Goal: Task Accomplishment & Management: Manage account settings

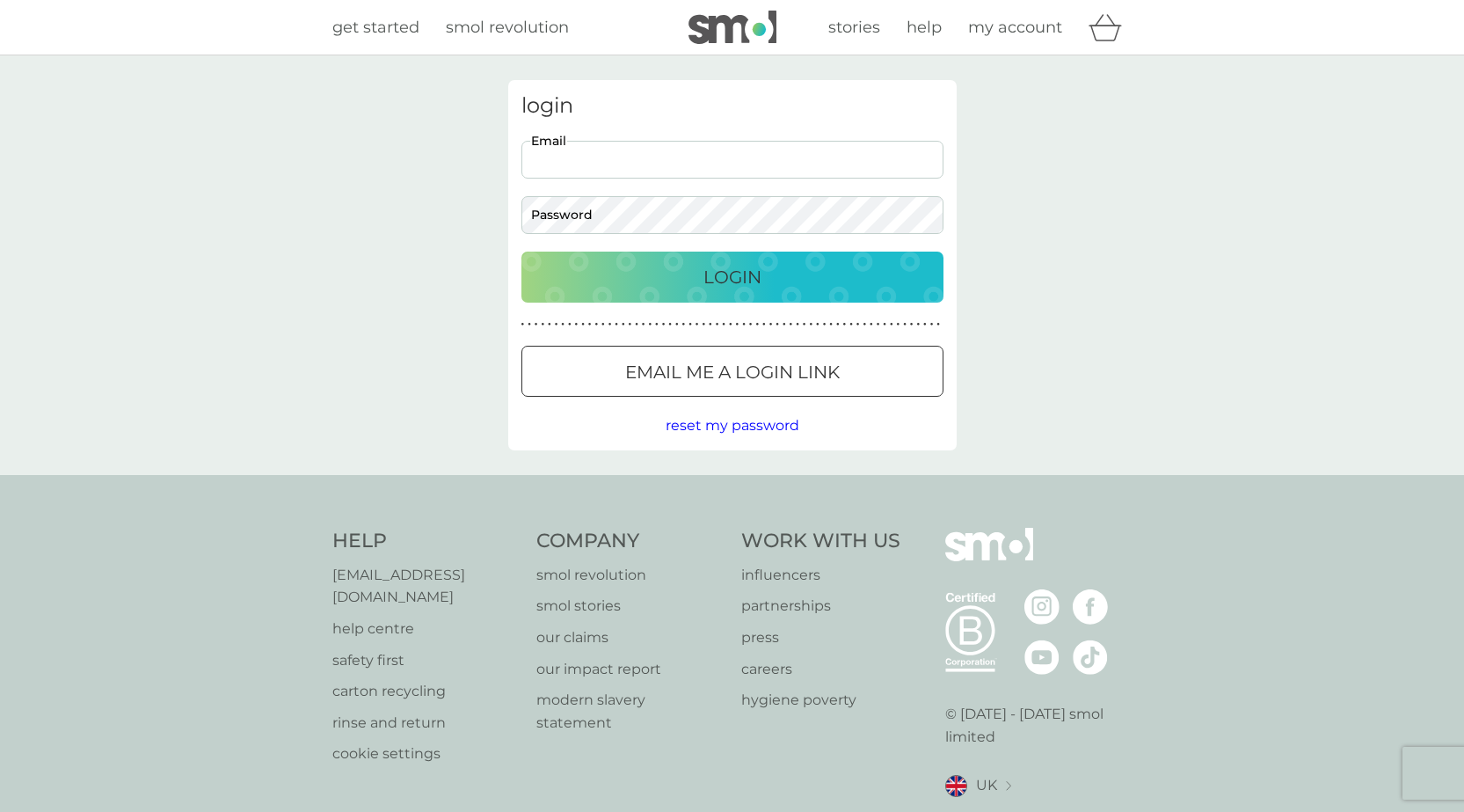
click at [616, 161] on input "Email" at bounding box center [733, 159] width 422 height 38
type input "[EMAIL_ADDRESS][DOMAIN_NAME]"
click at [522, 252] on button "Login" at bounding box center [733, 277] width 422 height 51
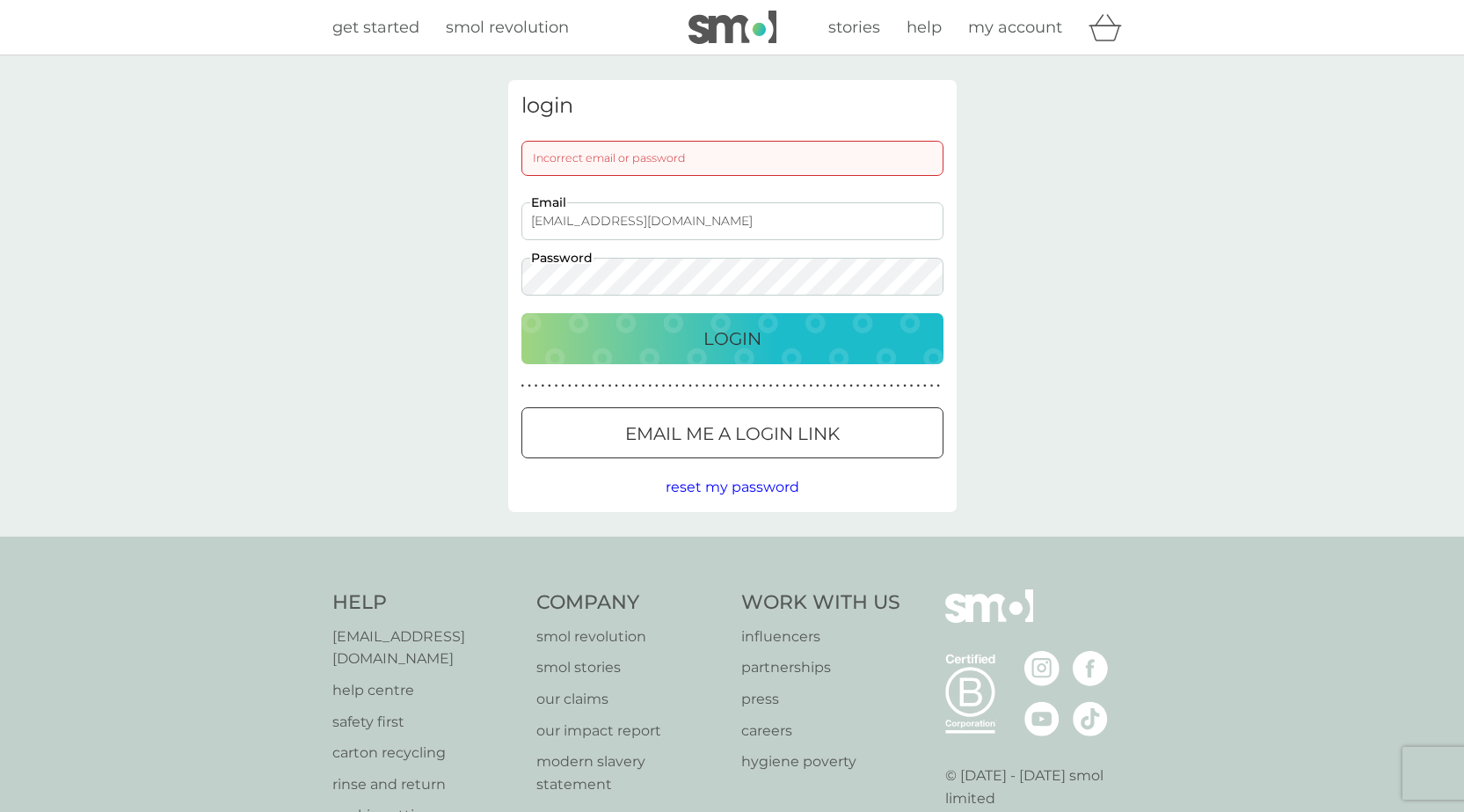
click at [522, 313] on button "Login" at bounding box center [733, 338] width 422 height 51
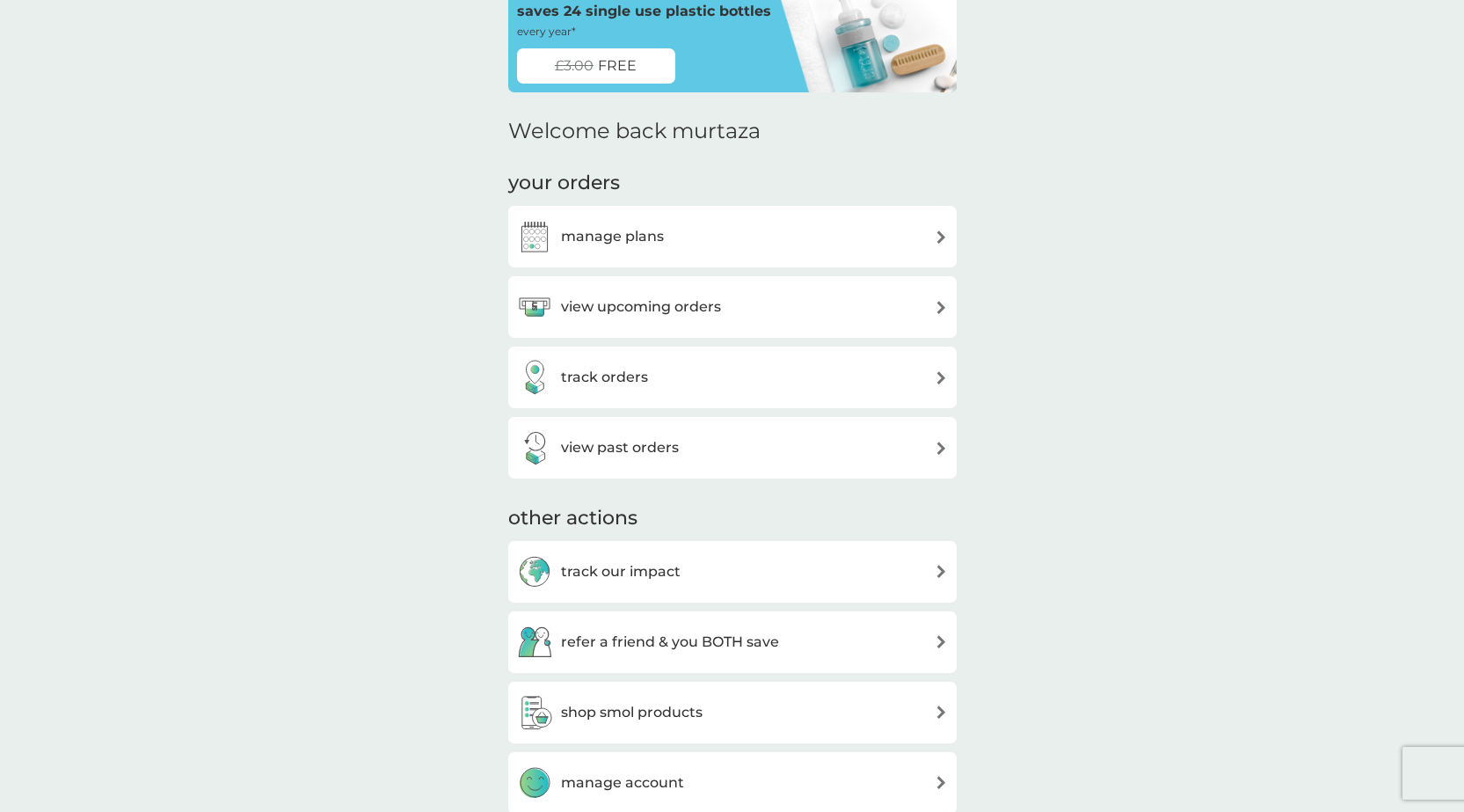
scroll to position [264, 0]
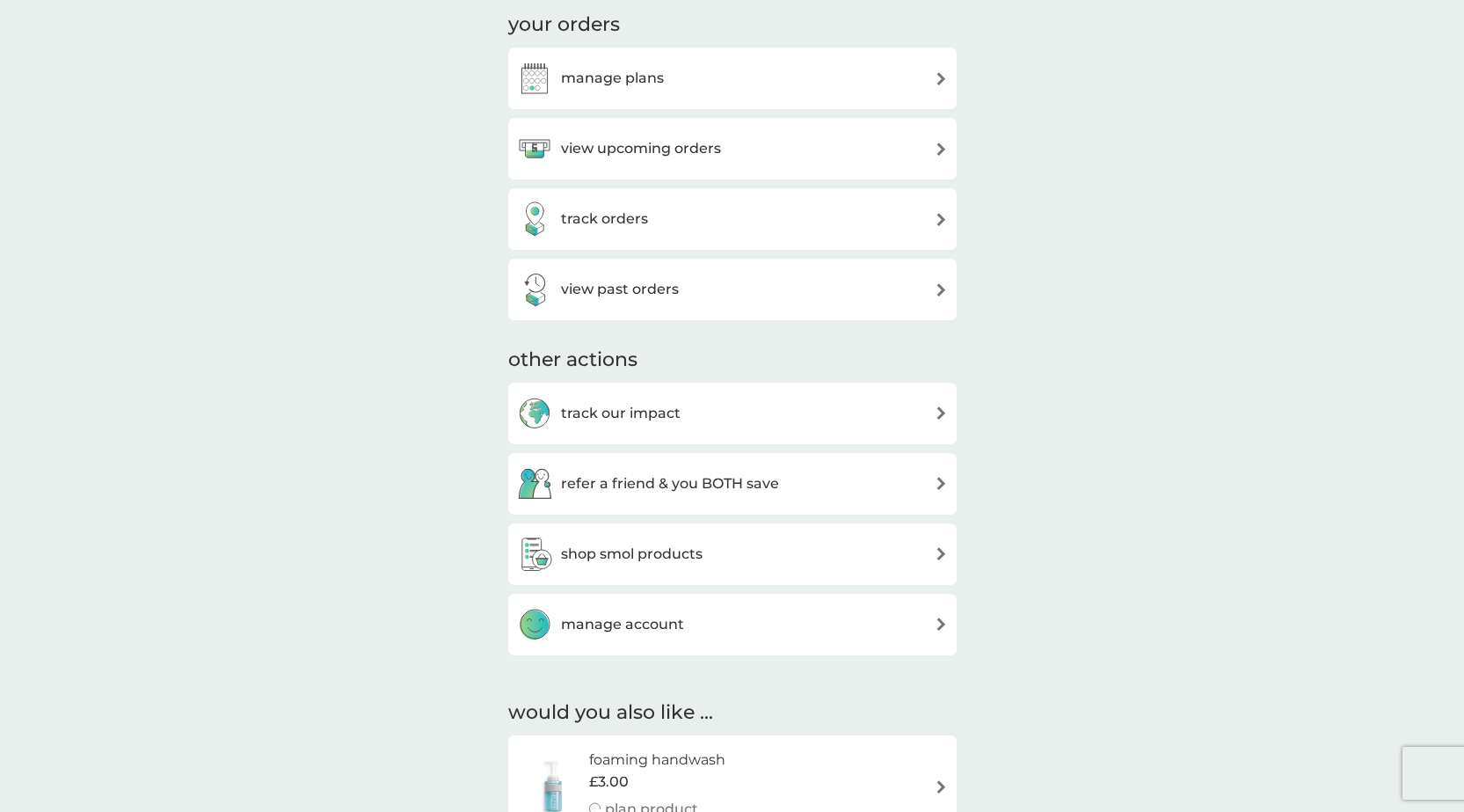
click at [944, 142] on img at bounding box center [941, 149] width 13 height 13
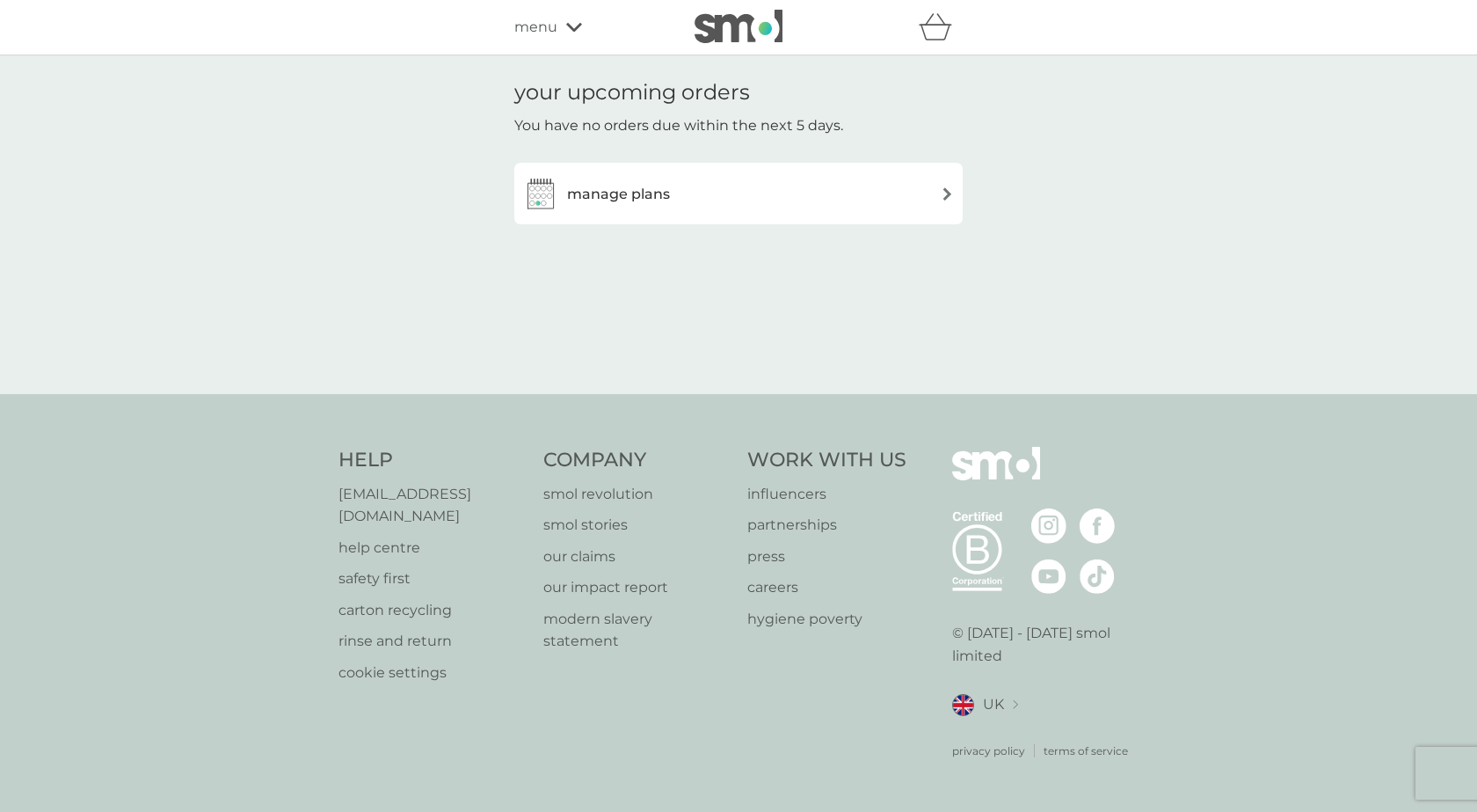
click at [948, 187] on img at bounding box center [948, 194] width 13 height 13
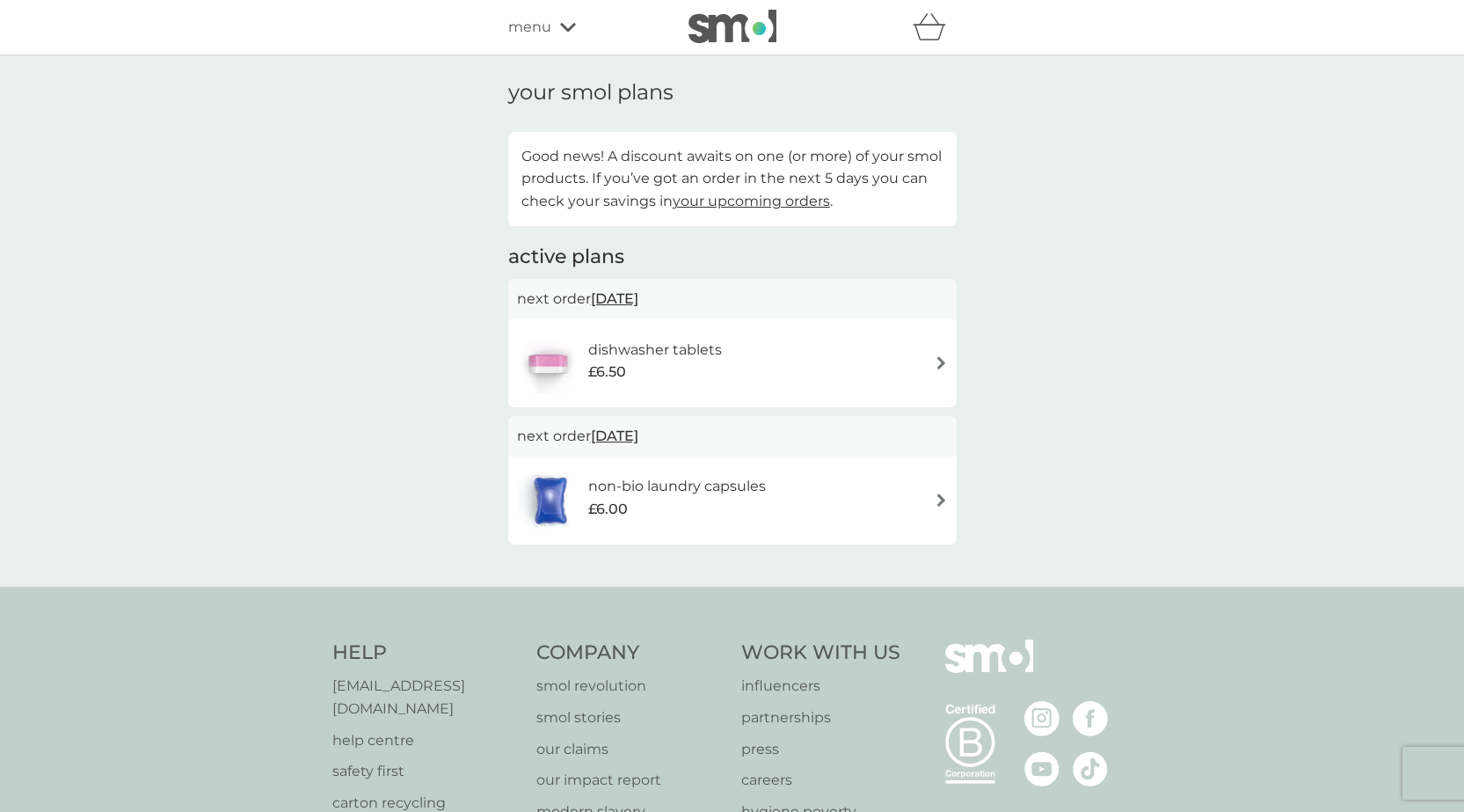
click at [942, 365] on img at bounding box center [941, 363] width 13 height 13
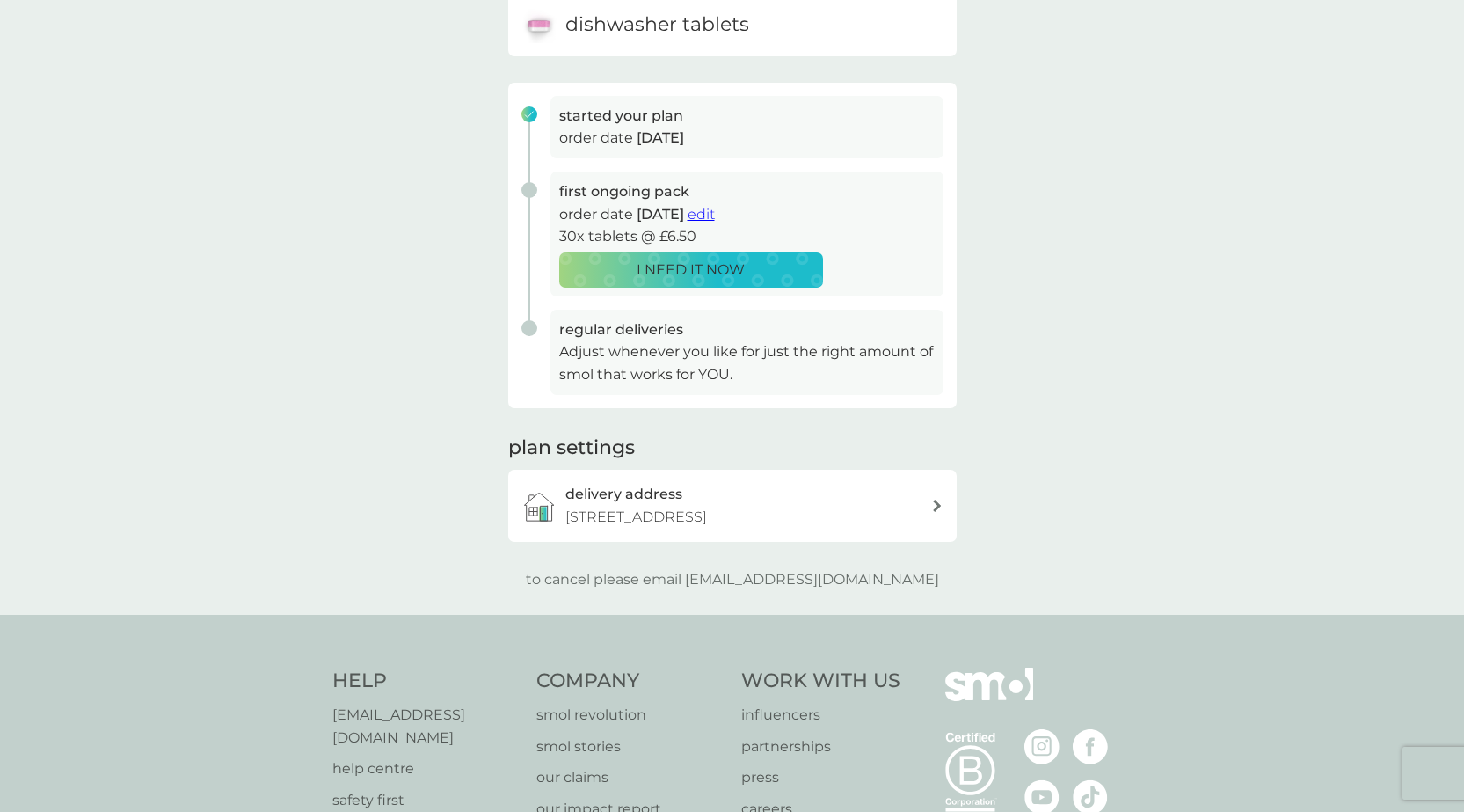
scroll to position [264, 0]
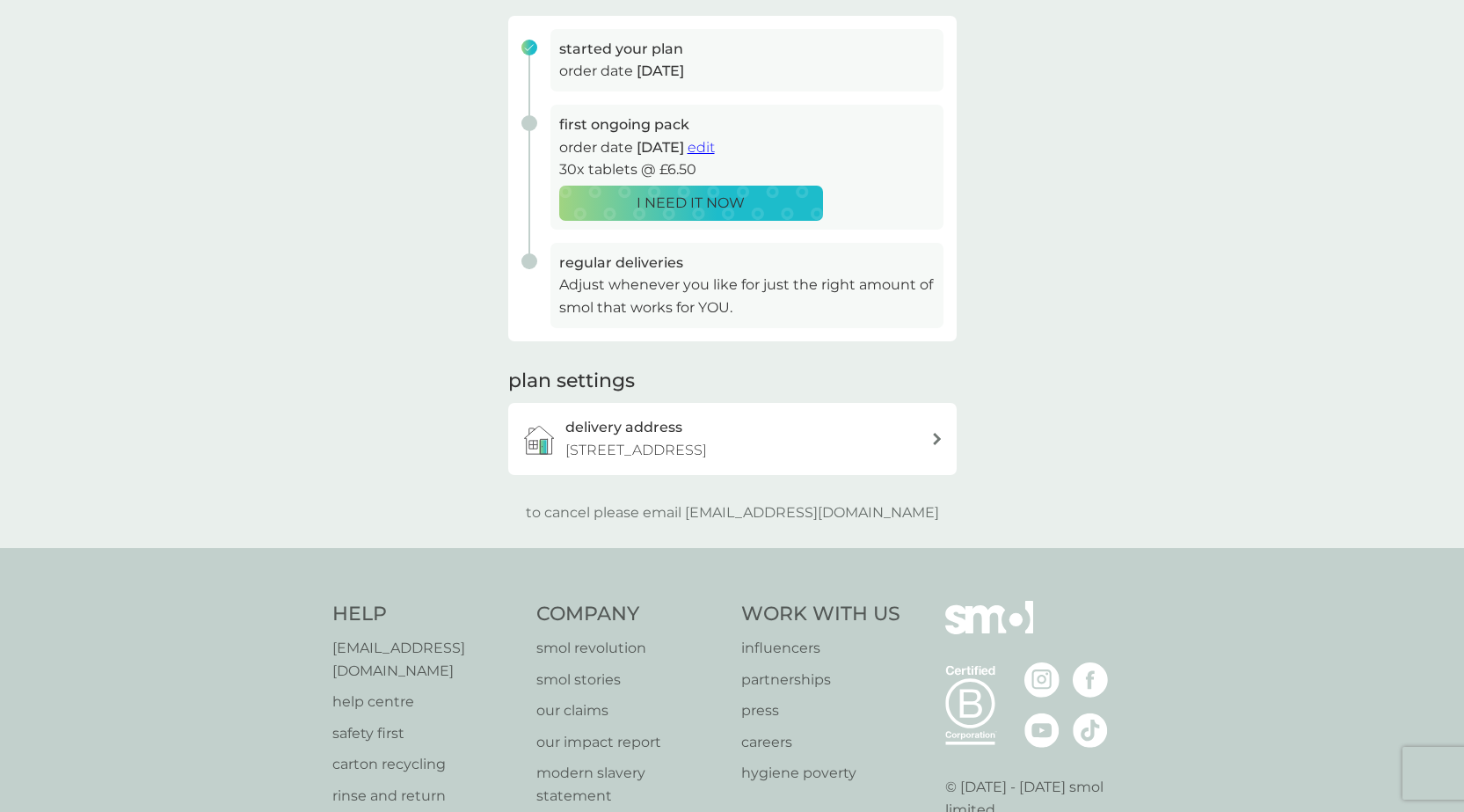
click at [936, 440] on icon at bounding box center [936, 438] width 8 height 12
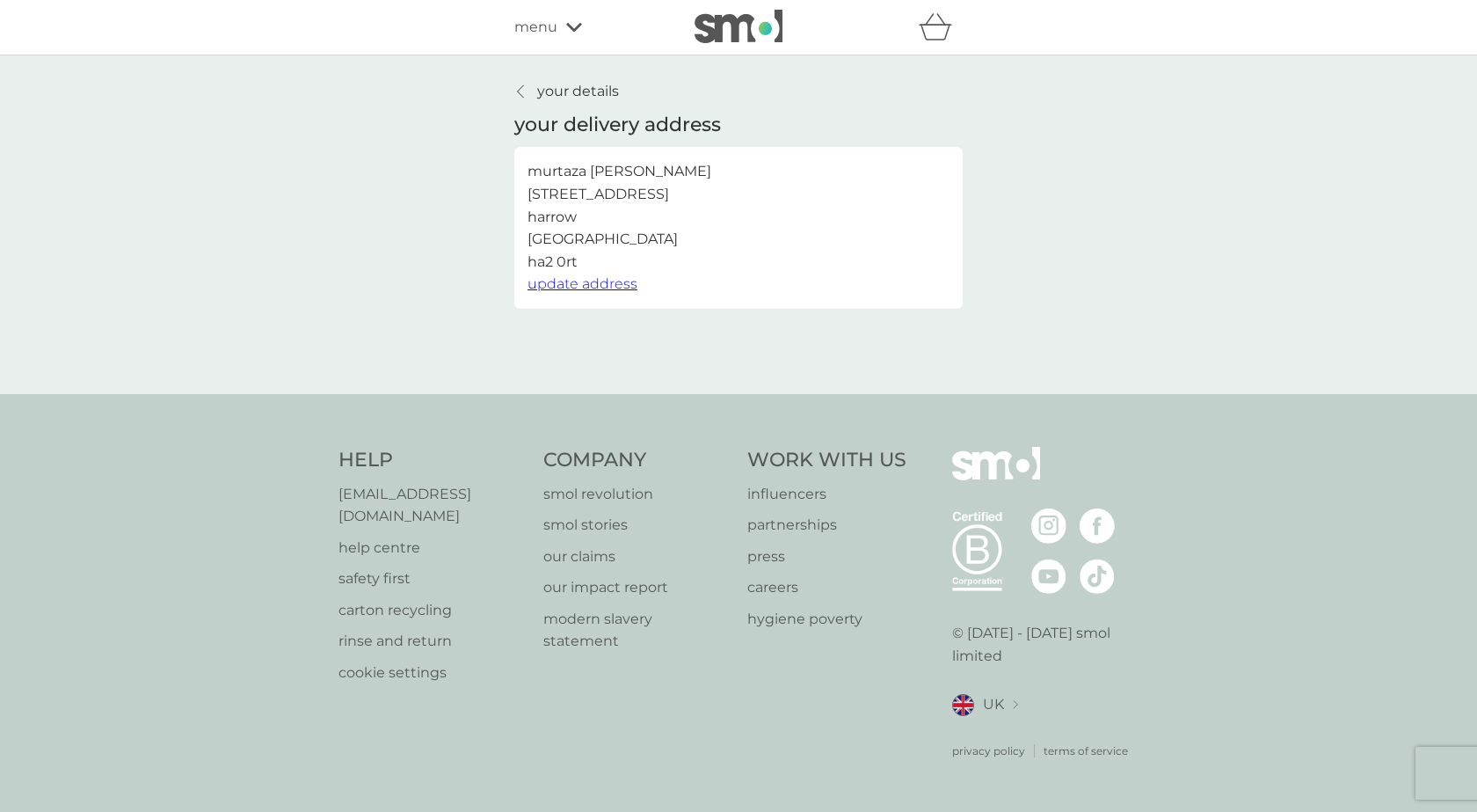
click at [517, 94] on icon at bounding box center [520, 91] width 7 height 14
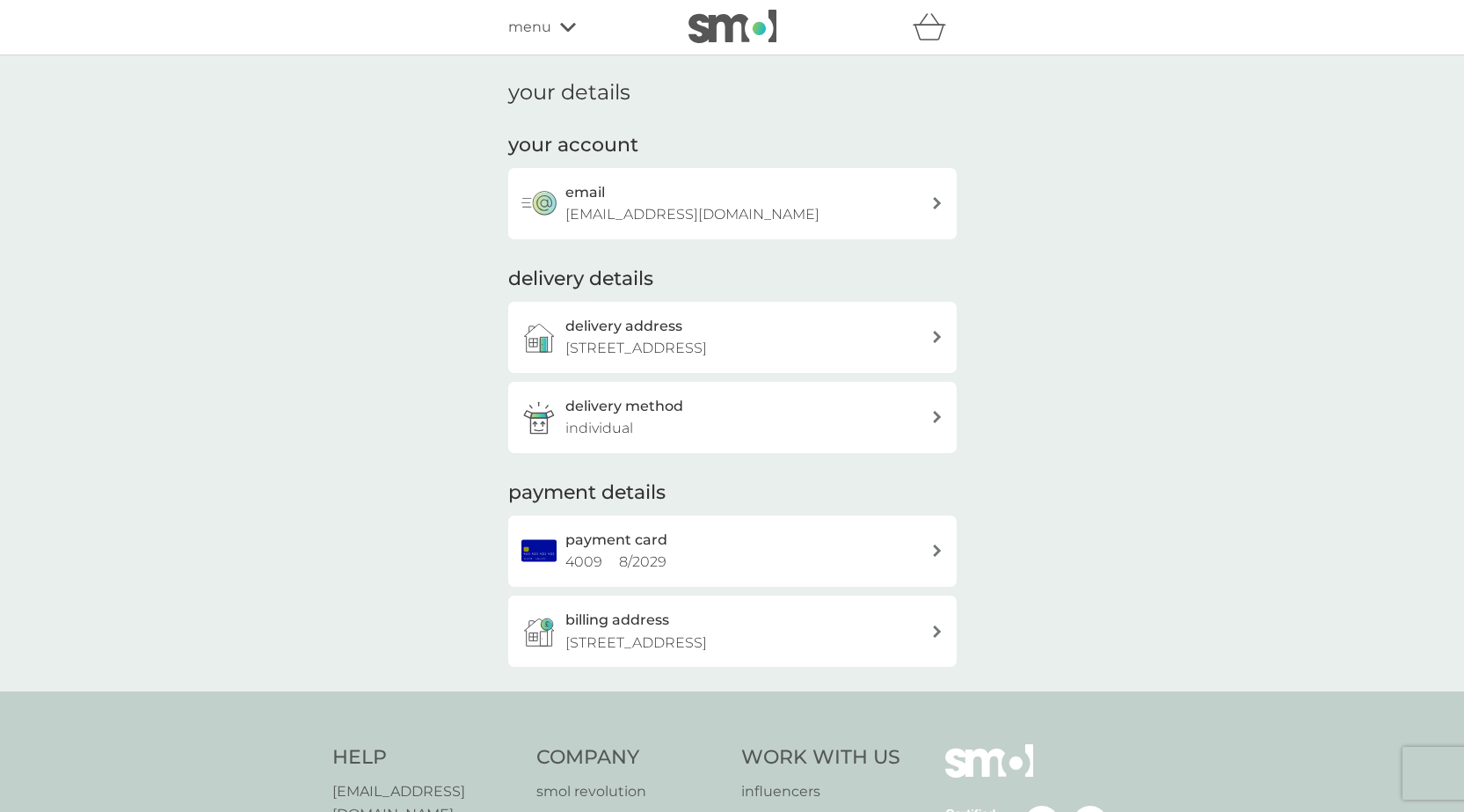
click at [540, 26] on span "menu" at bounding box center [530, 27] width 43 height 23
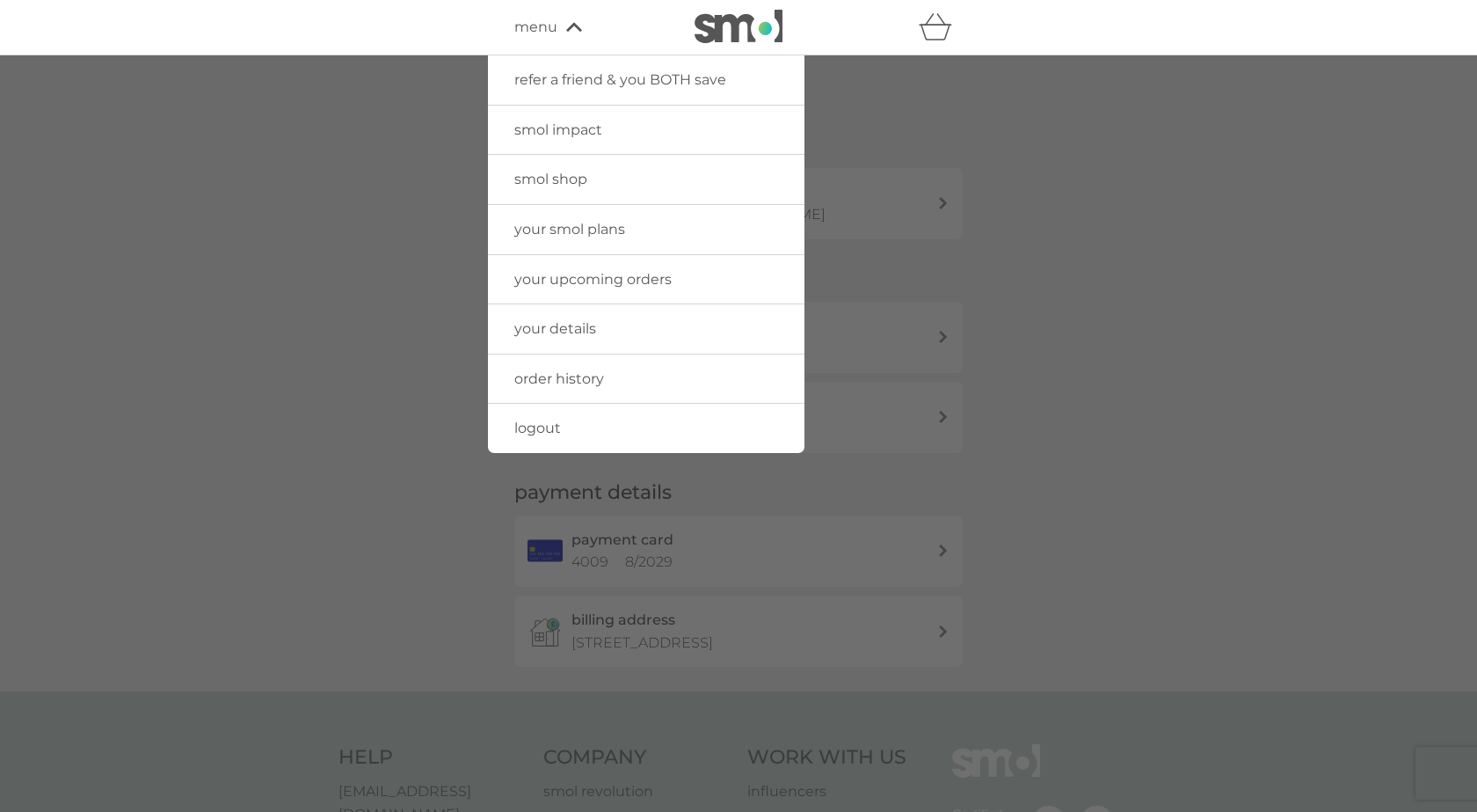
click at [547, 377] on span "order history" at bounding box center [559, 379] width 89 height 17
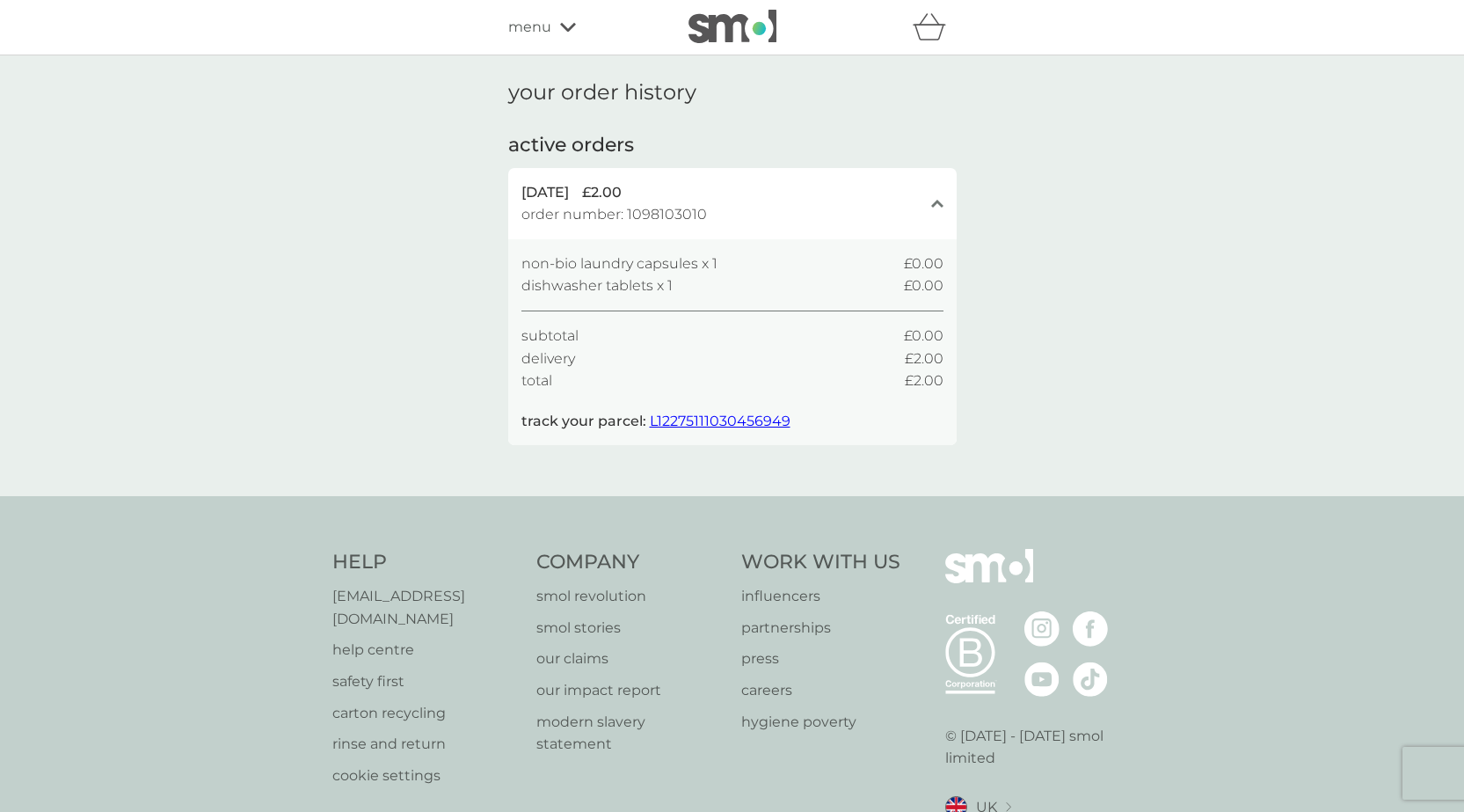
click at [529, 31] on span "menu" at bounding box center [530, 27] width 43 height 23
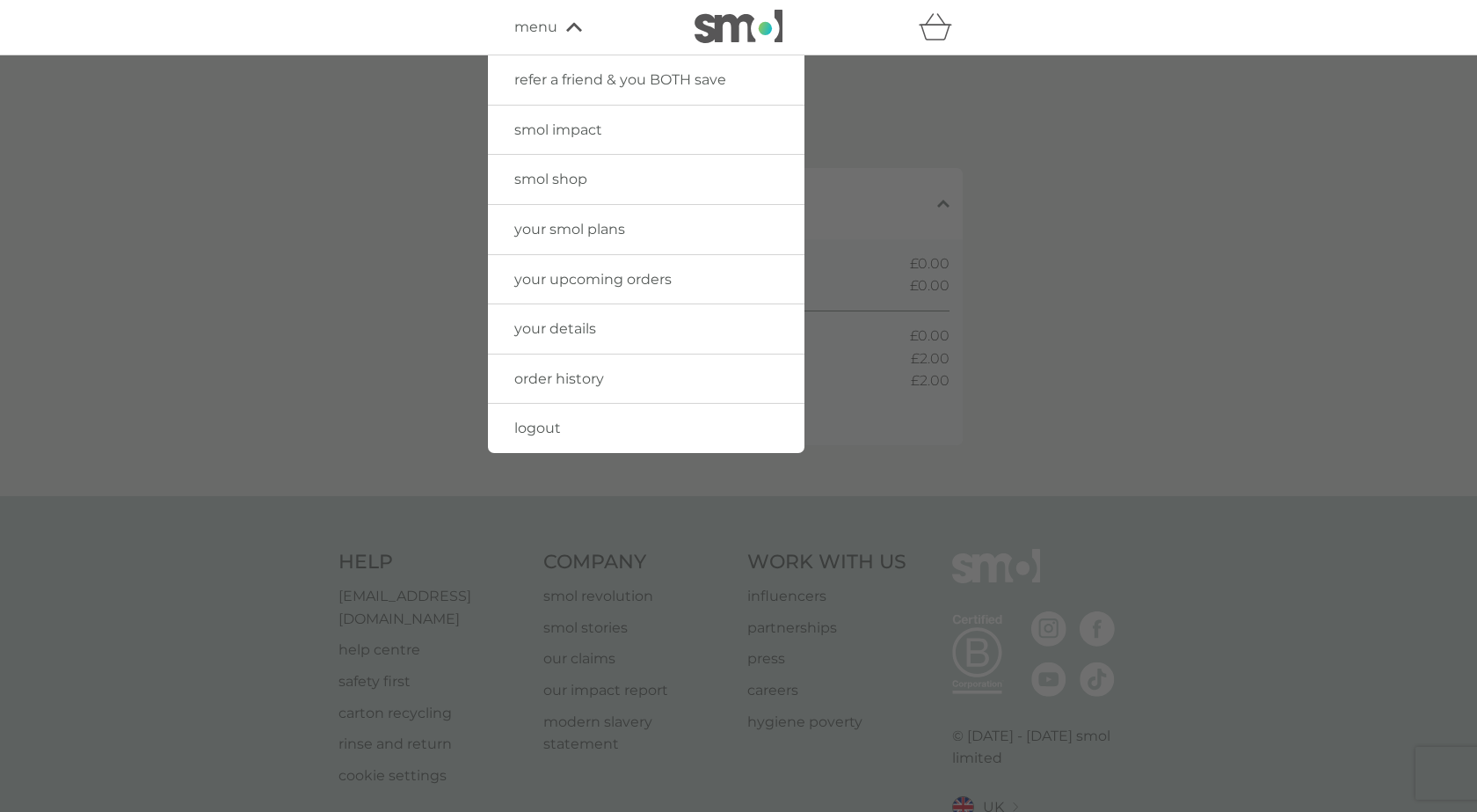
click at [543, 228] on span "your smol plans" at bounding box center [570, 229] width 111 height 17
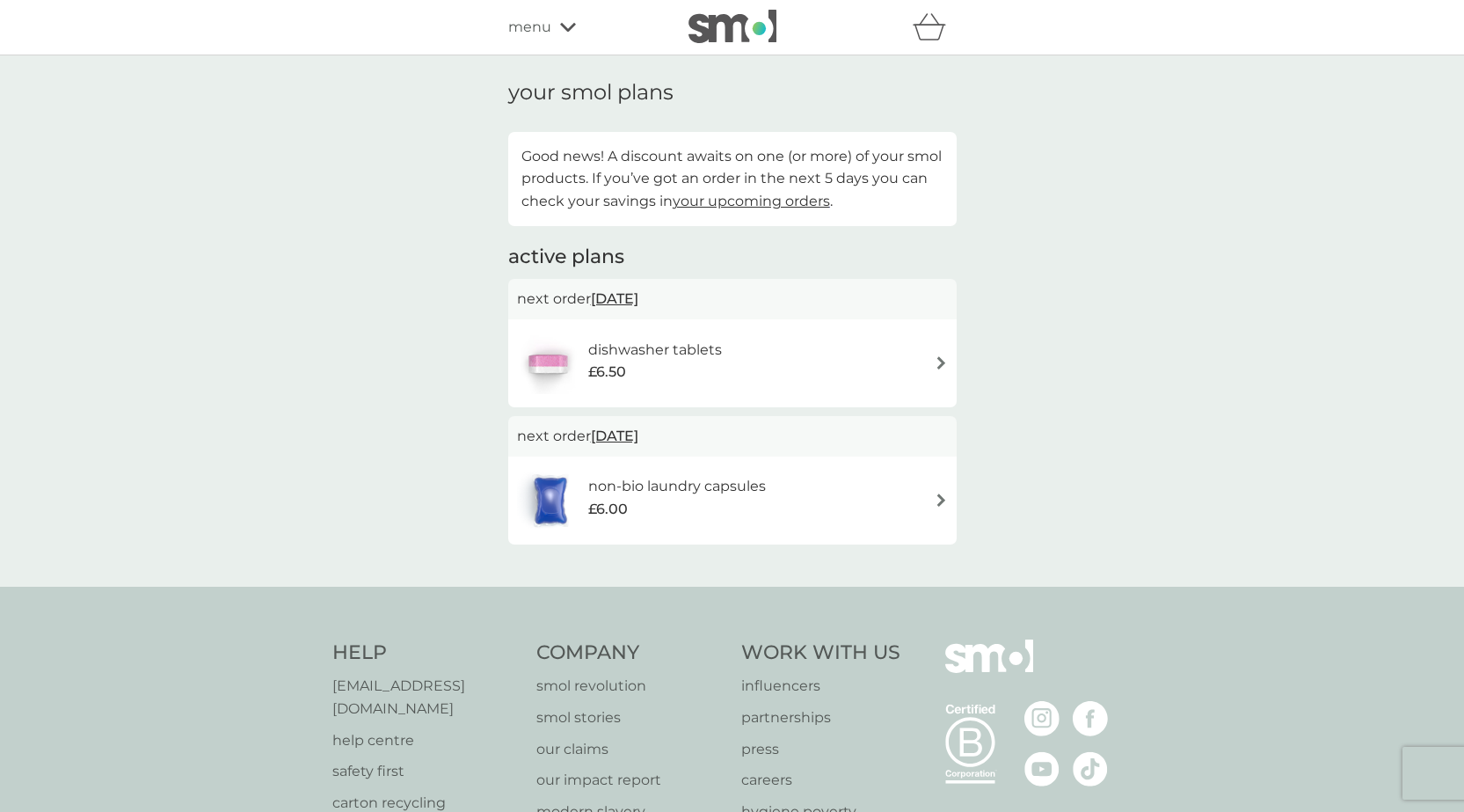
click at [938, 361] on img at bounding box center [941, 363] width 13 height 13
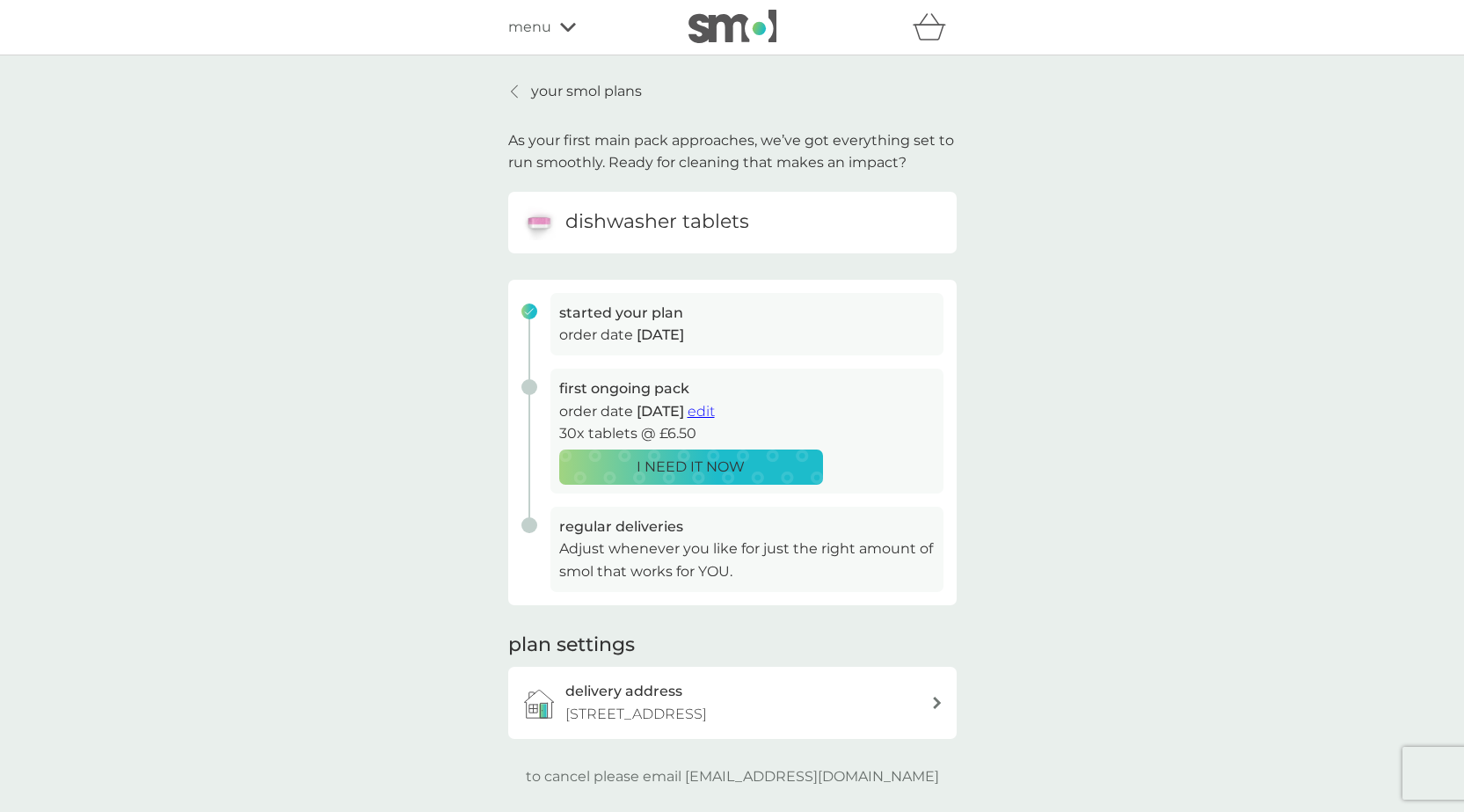
click at [715, 415] on span "edit" at bounding box center [701, 411] width 27 height 17
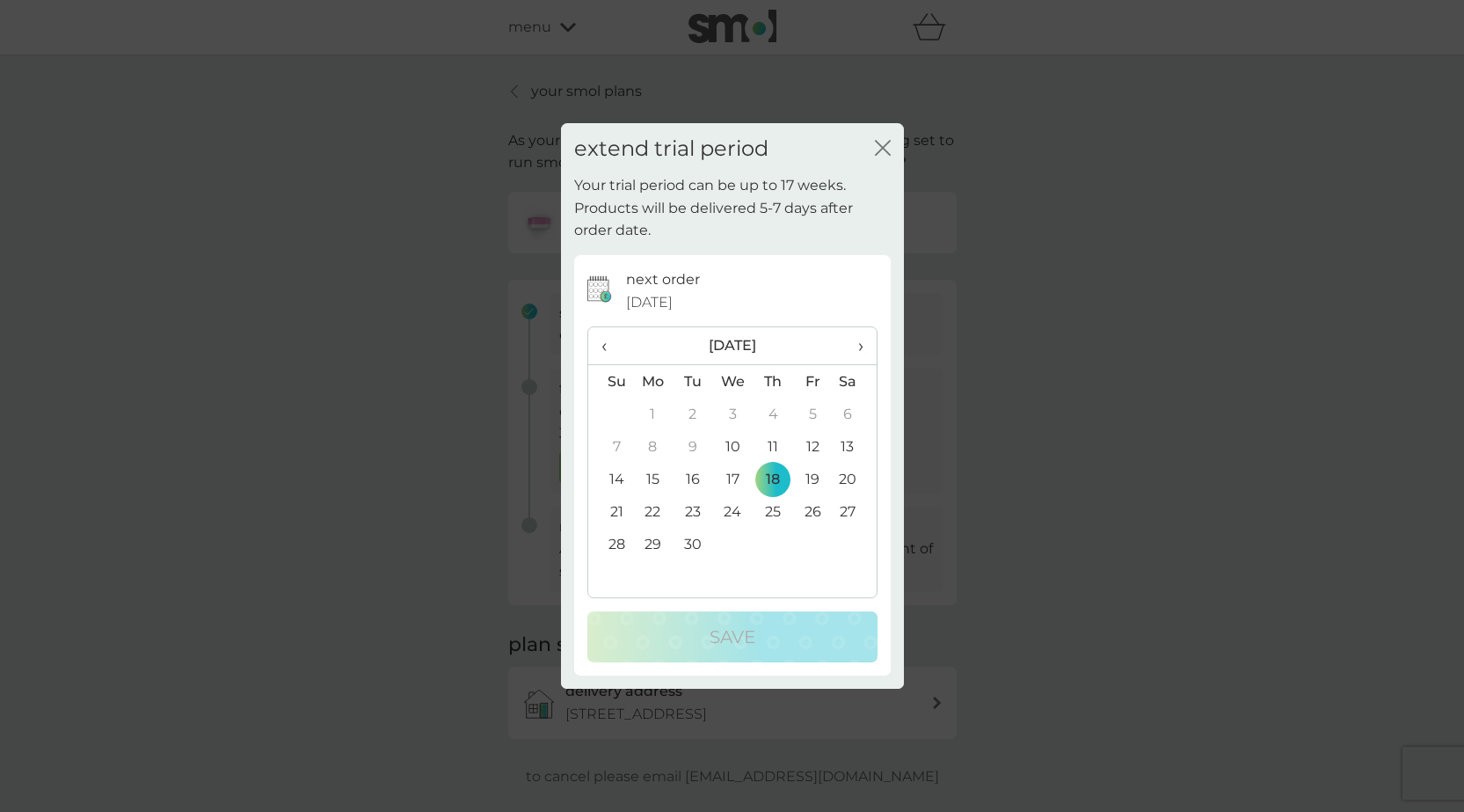
click at [856, 351] on span "›" at bounding box center [854, 345] width 18 height 37
click at [601, 345] on span "‹" at bounding box center [610, 345] width 19 height 37
click at [875, 144] on icon "close" at bounding box center [883, 147] width 16 height 16
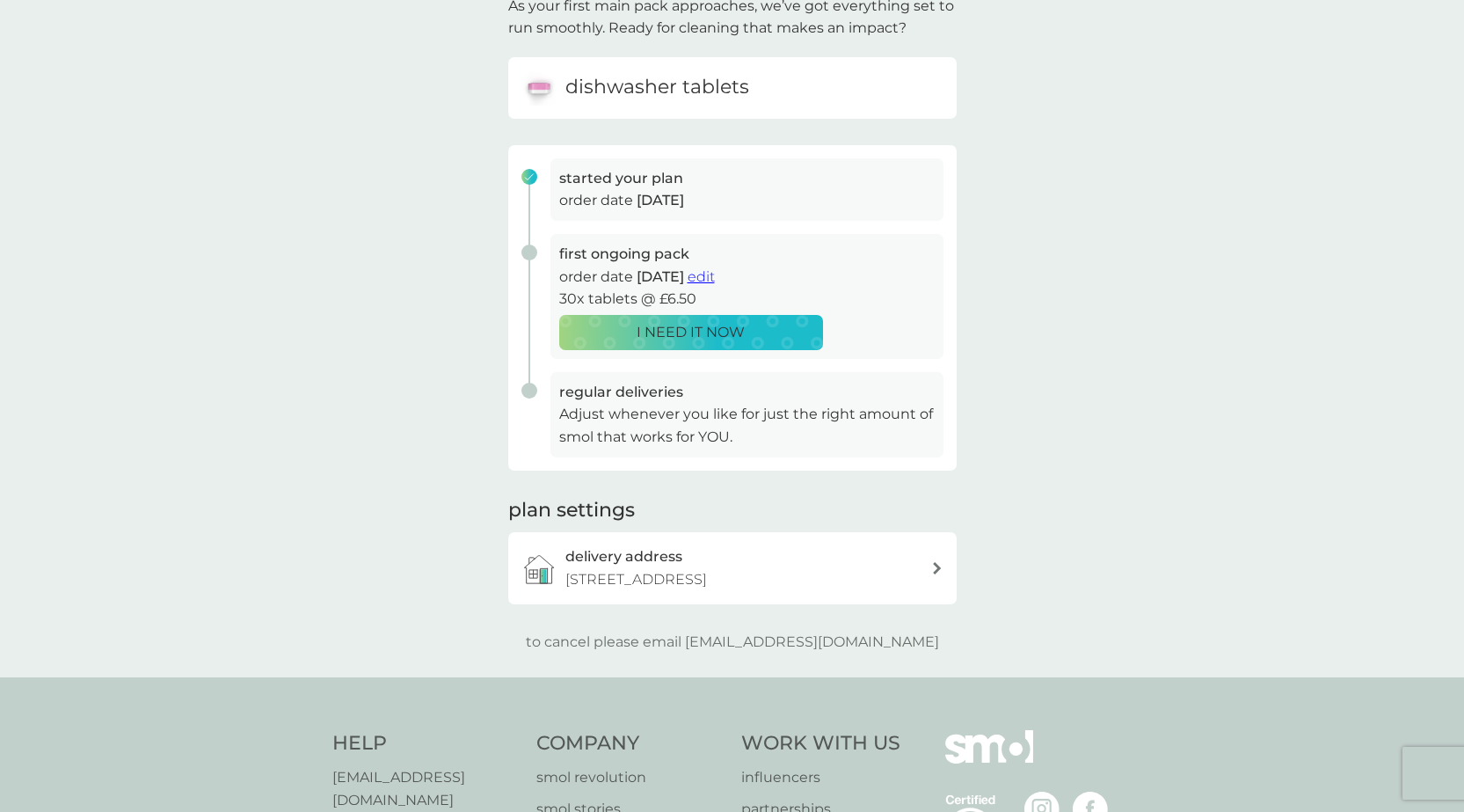
scroll to position [176, 0]
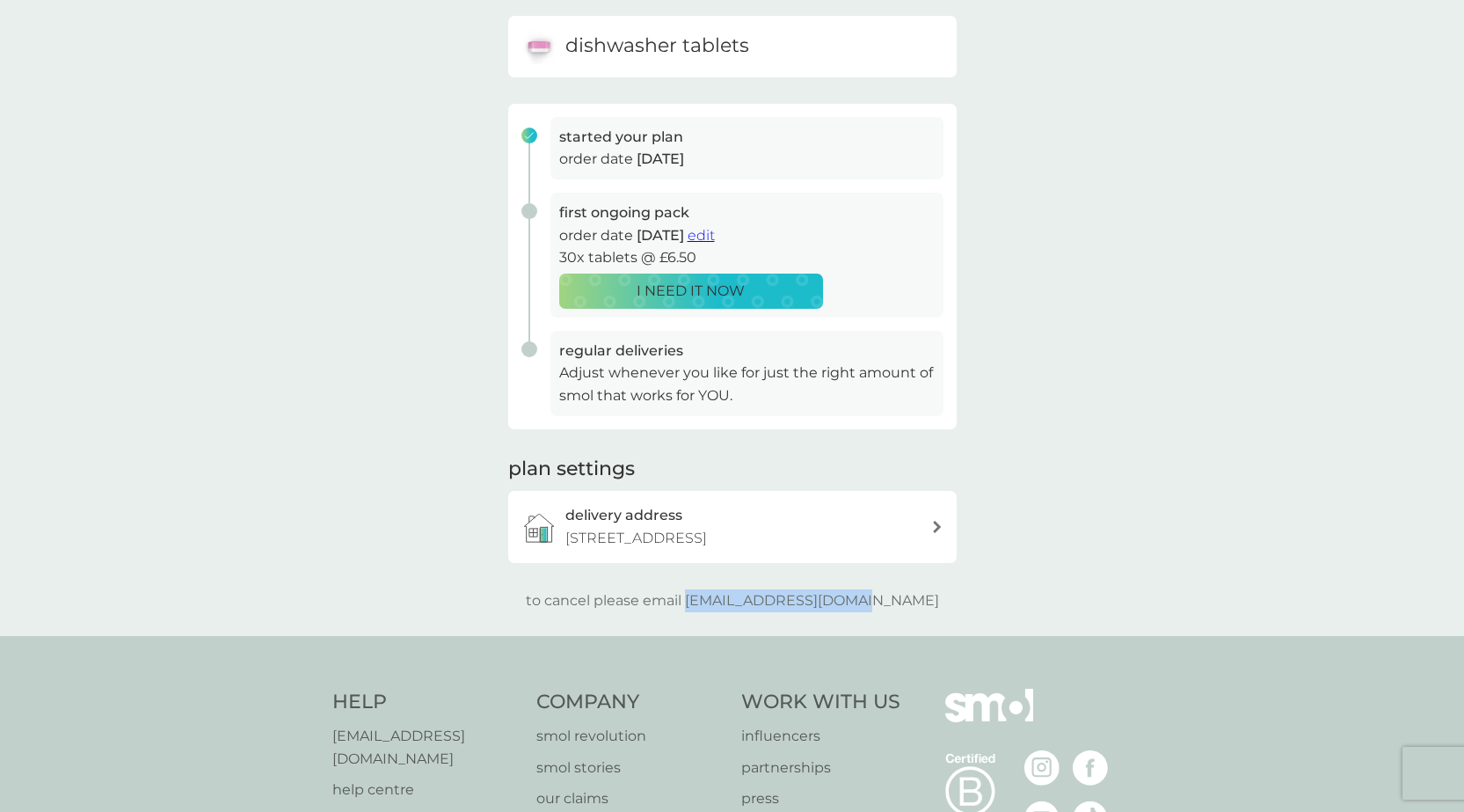
drag, startPoint x: 723, startPoint y: 598, endPoint x: 899, endPoint y: 596, distance: 176.0
click at [899, 596] on p "to cancel please email [EMAIL_ADDRESS][DOMAIN_NAME]" at bounding box center [732, 600] width 414 height 23
copy p "[EMAIL_ADDRESS][DOMAIN_NAME]"
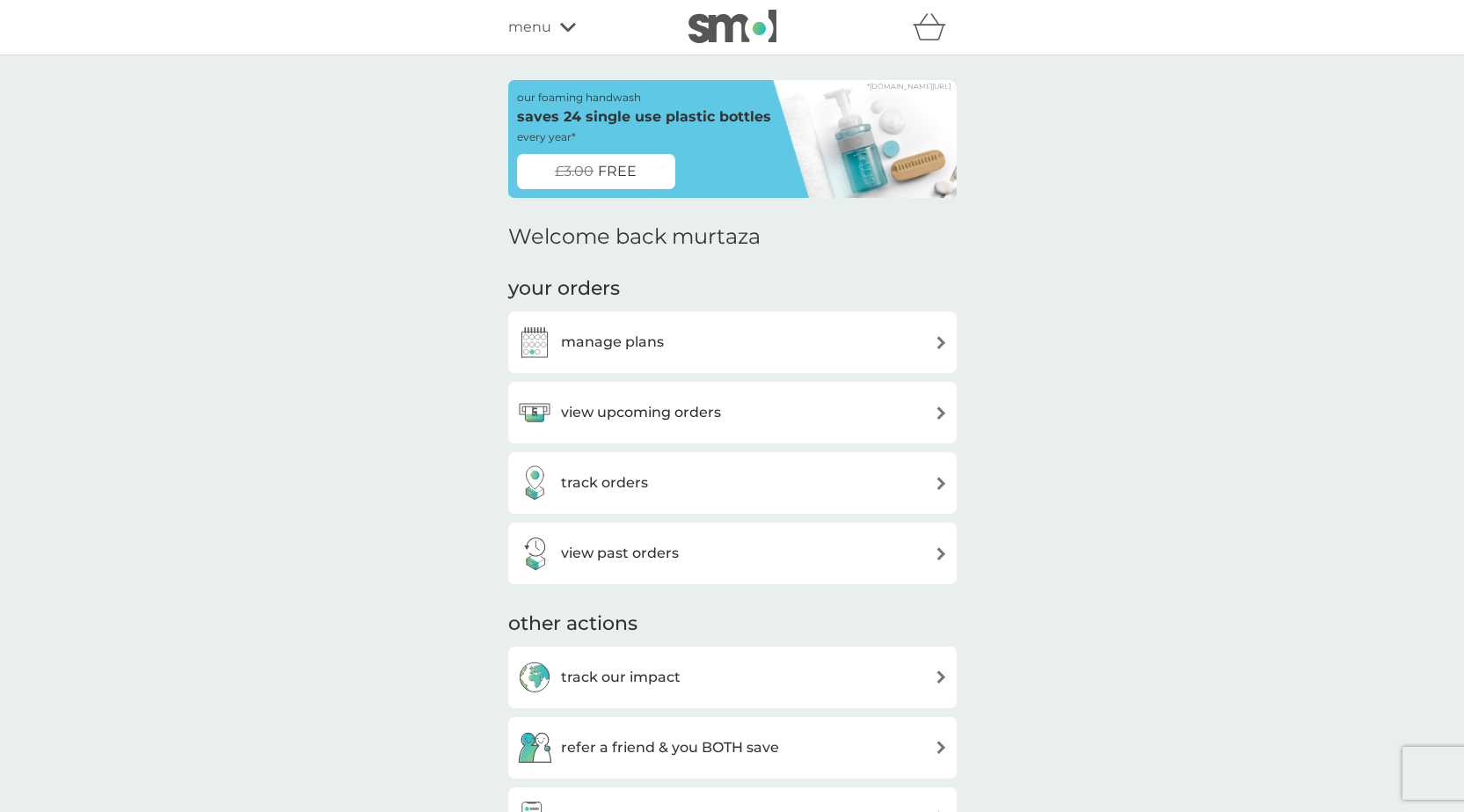
click at [555, 33] on div "menu" at bounding box center [583, 27] width 150 height 23
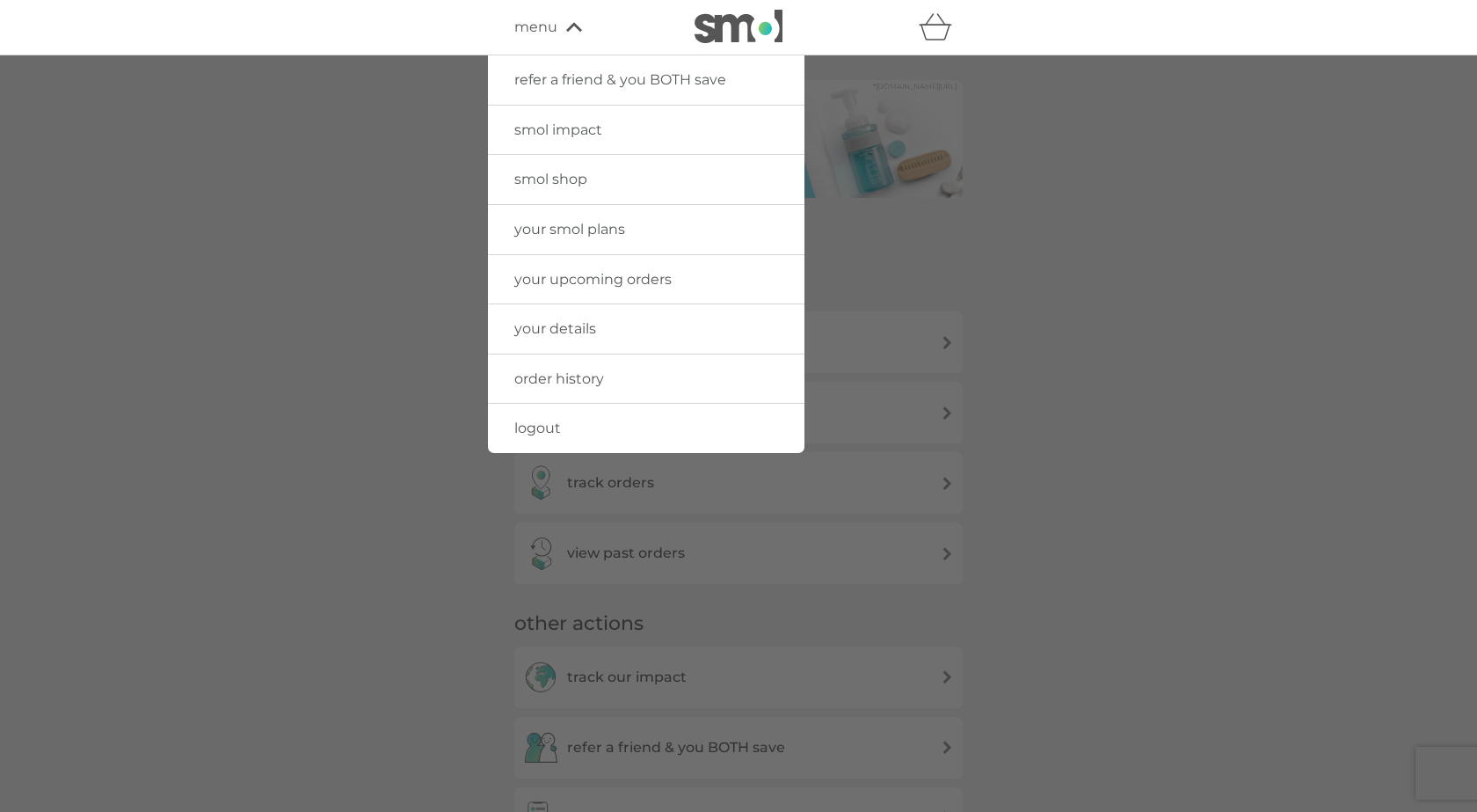
click at [596, 238] on link "your smol plans" at bounding box center [646, 229] width 316 height 49
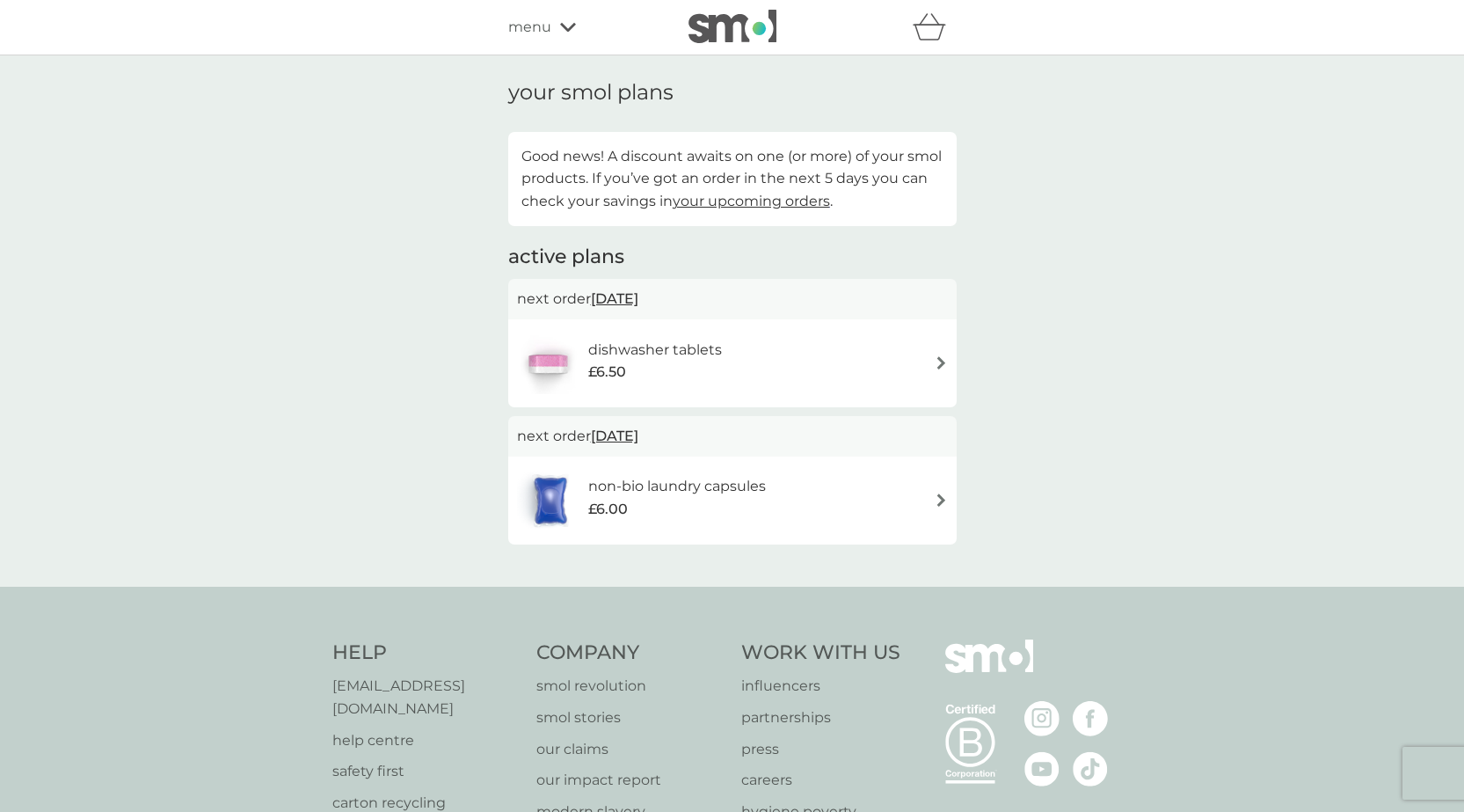
click at [639, 302] on span "[DATE]" at bounding box center [614, 299] width 47 height 34
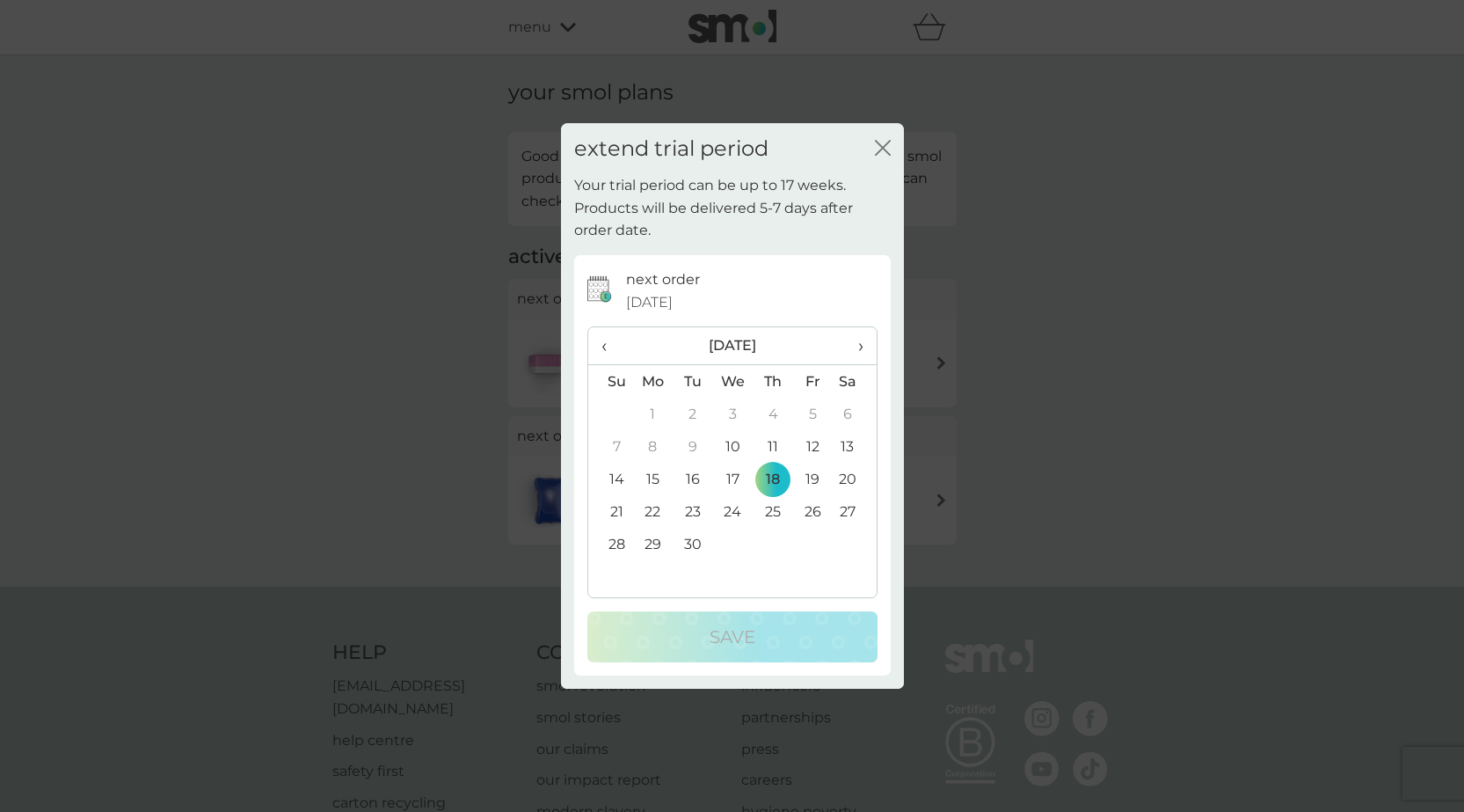
drag, startPoint x: 875, startPoint y: 147, endPoint x: 862, endPoint y: 163, distance: 20.6
click at [875, 148] on icon "close" at bounding box center [883, 147] width 16 height 16
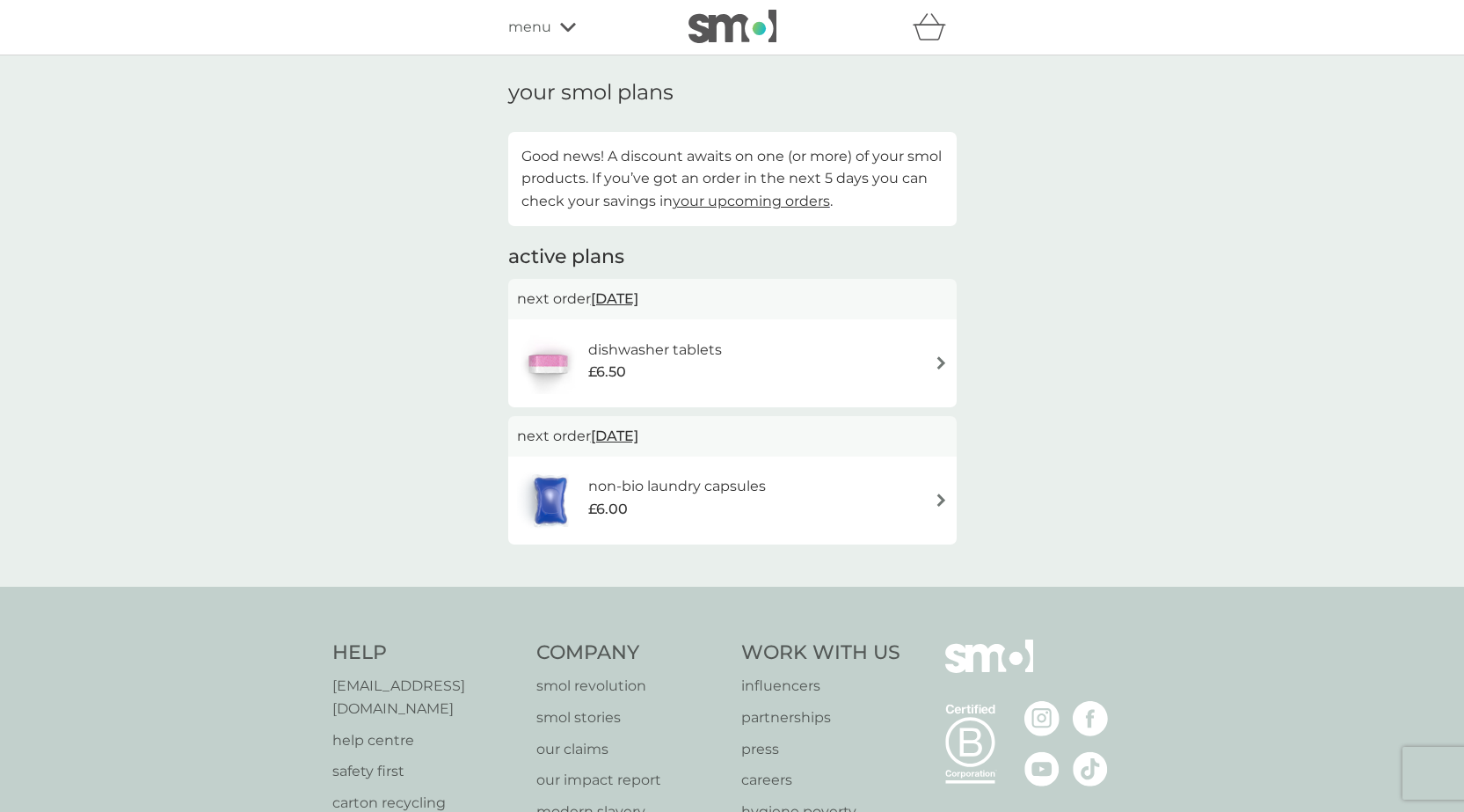
click at [639, 440] on span "[DATE]" at bounding box center [614, 435] width 47 height 34
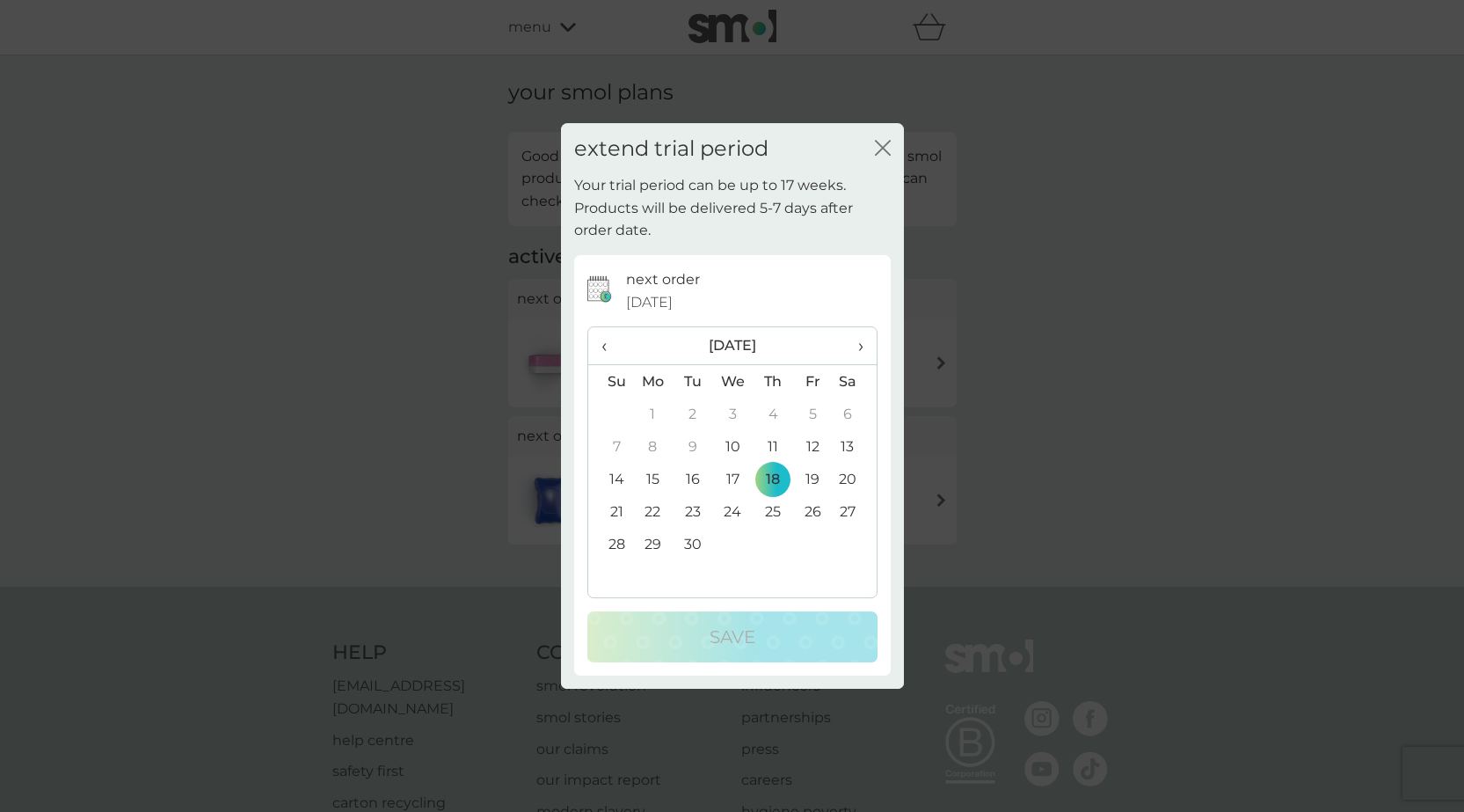
click at [970, 293] on div "extend trial period close Your trial period can be up to 17 weeks. Products wil…" at bounding box center [732, 406] width 1464 height 812
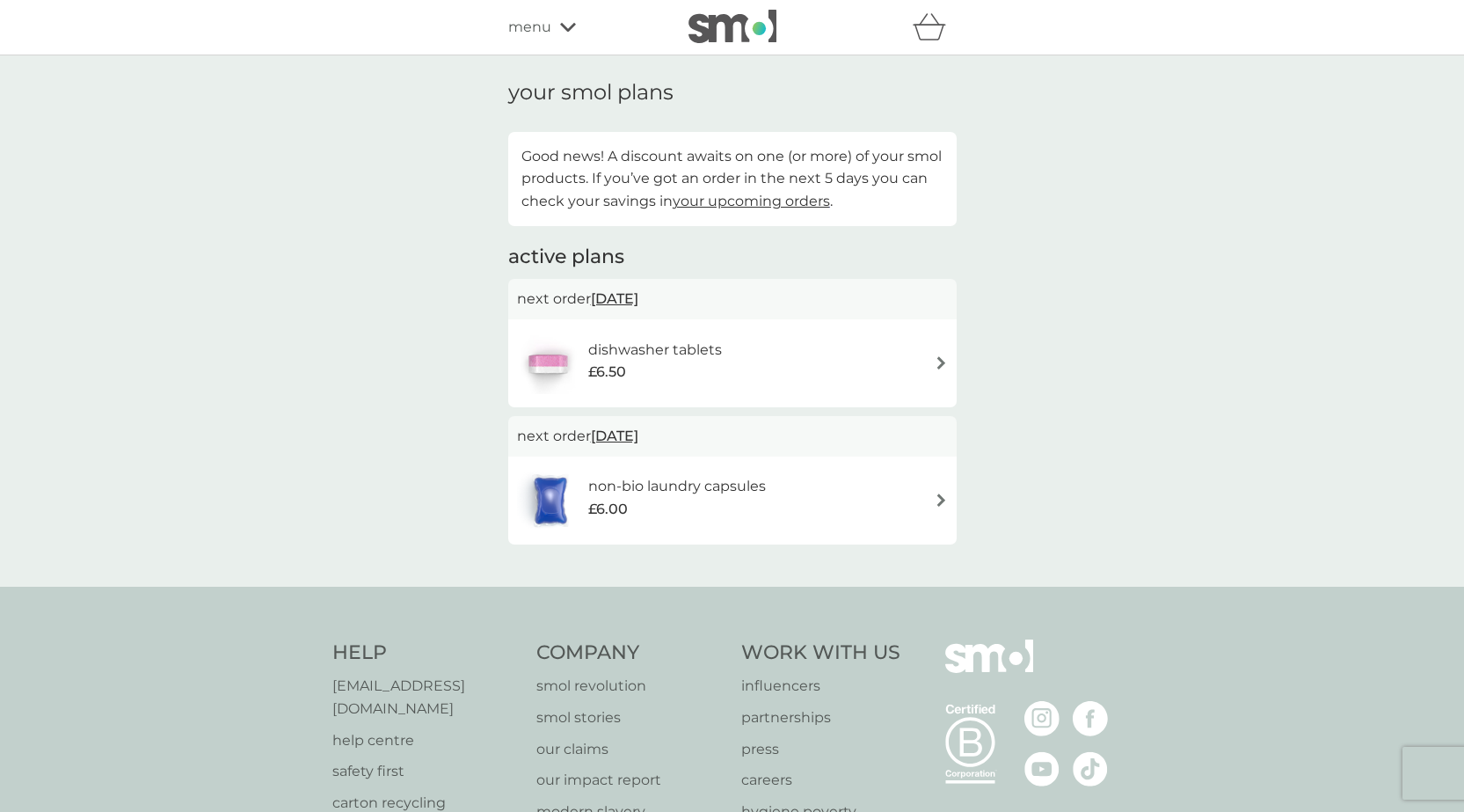
click at [554, 33] on div "menu" at bounding box center [583, 27] width 150 height 23
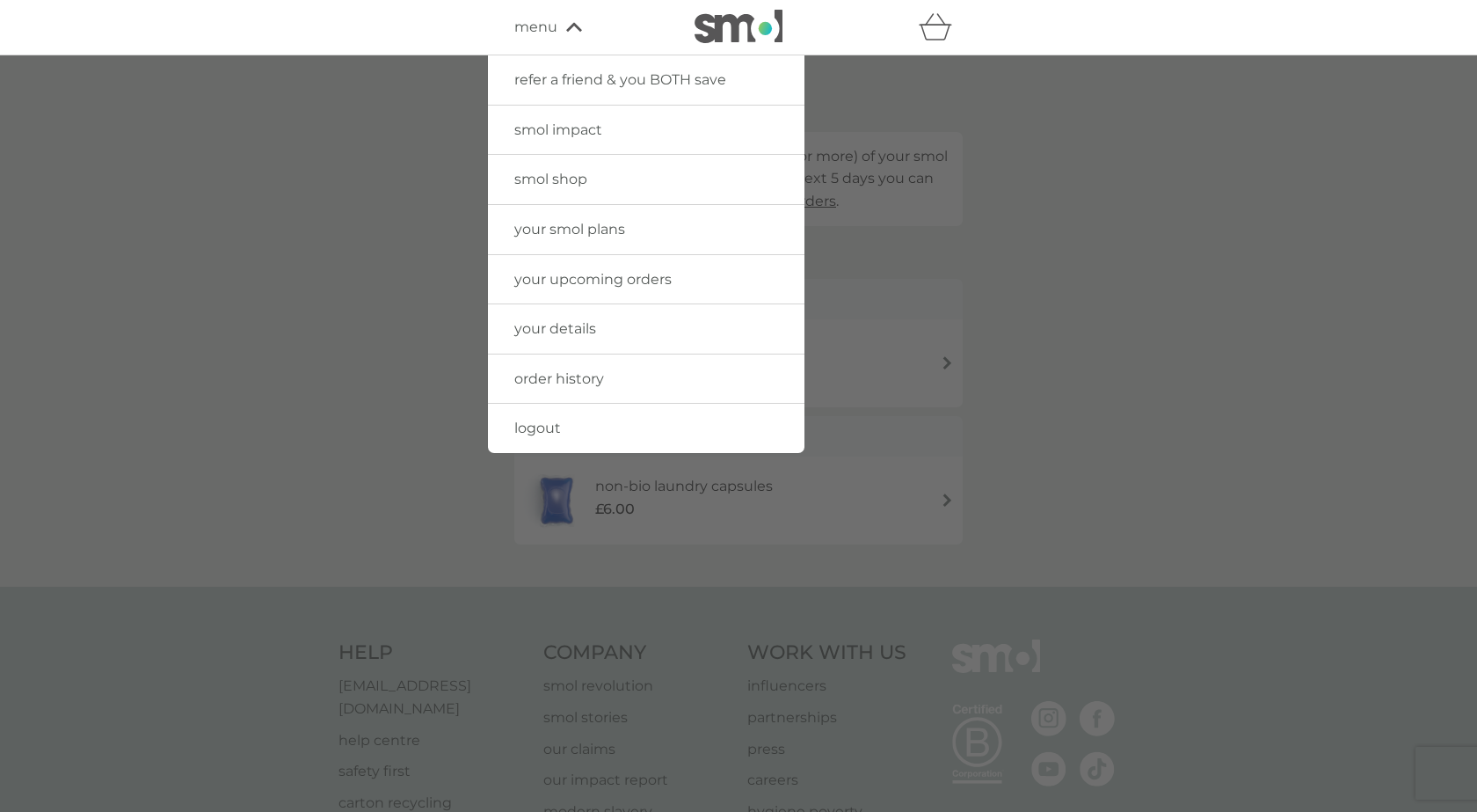
click at [557, 330] on span "your details" at bounding box center [555, 329] width 82 height 17
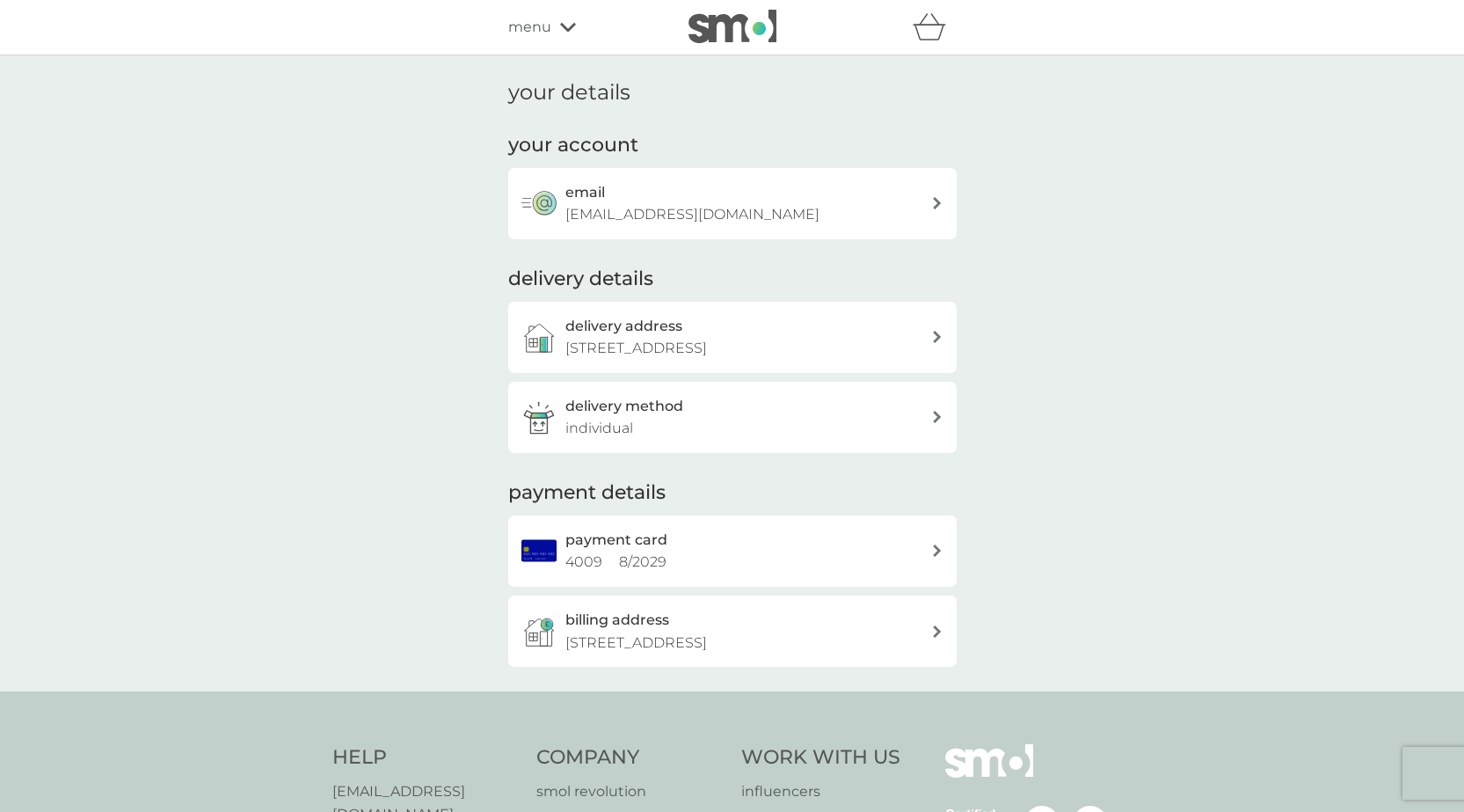
click at [556, 30] on div "menu" at bounding box center [583, 27] width 150 height 23
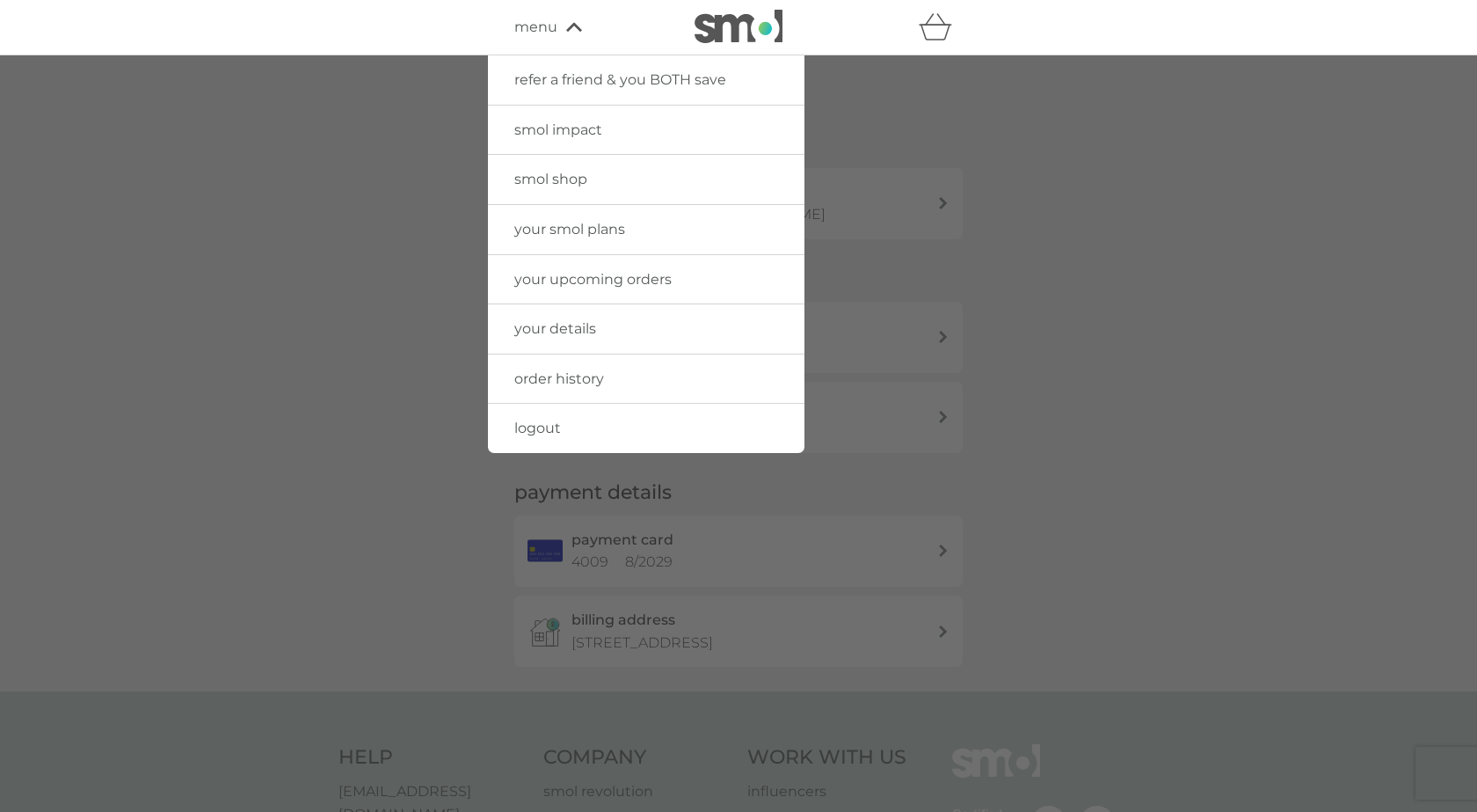
click at [966, 144] on div at bounding box center [738, 462] width 1477 height 812
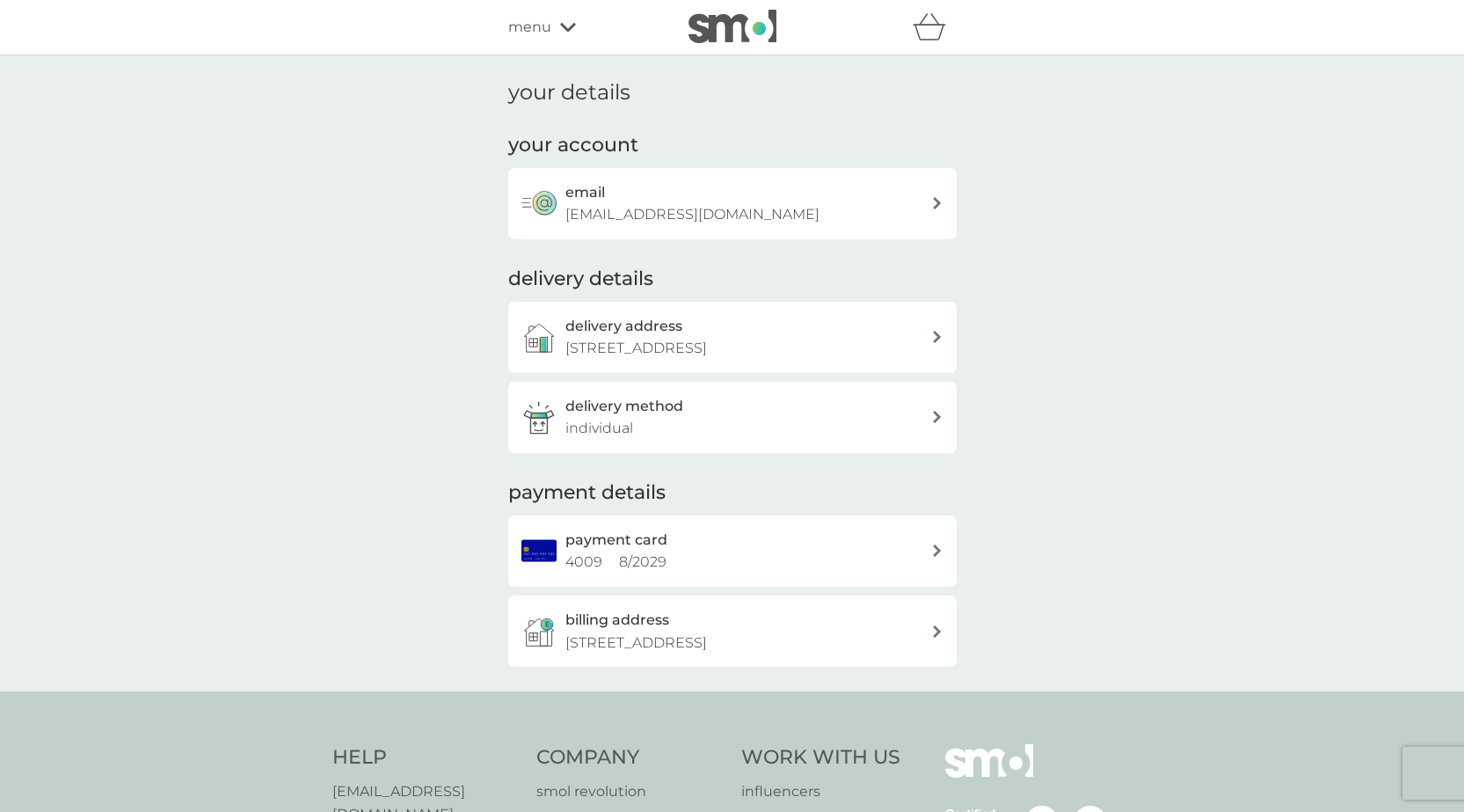
click at [763, 334] on div "delivery address [STREET_ADDRESS]" at bounding box center [748, 337] width 366 height 45
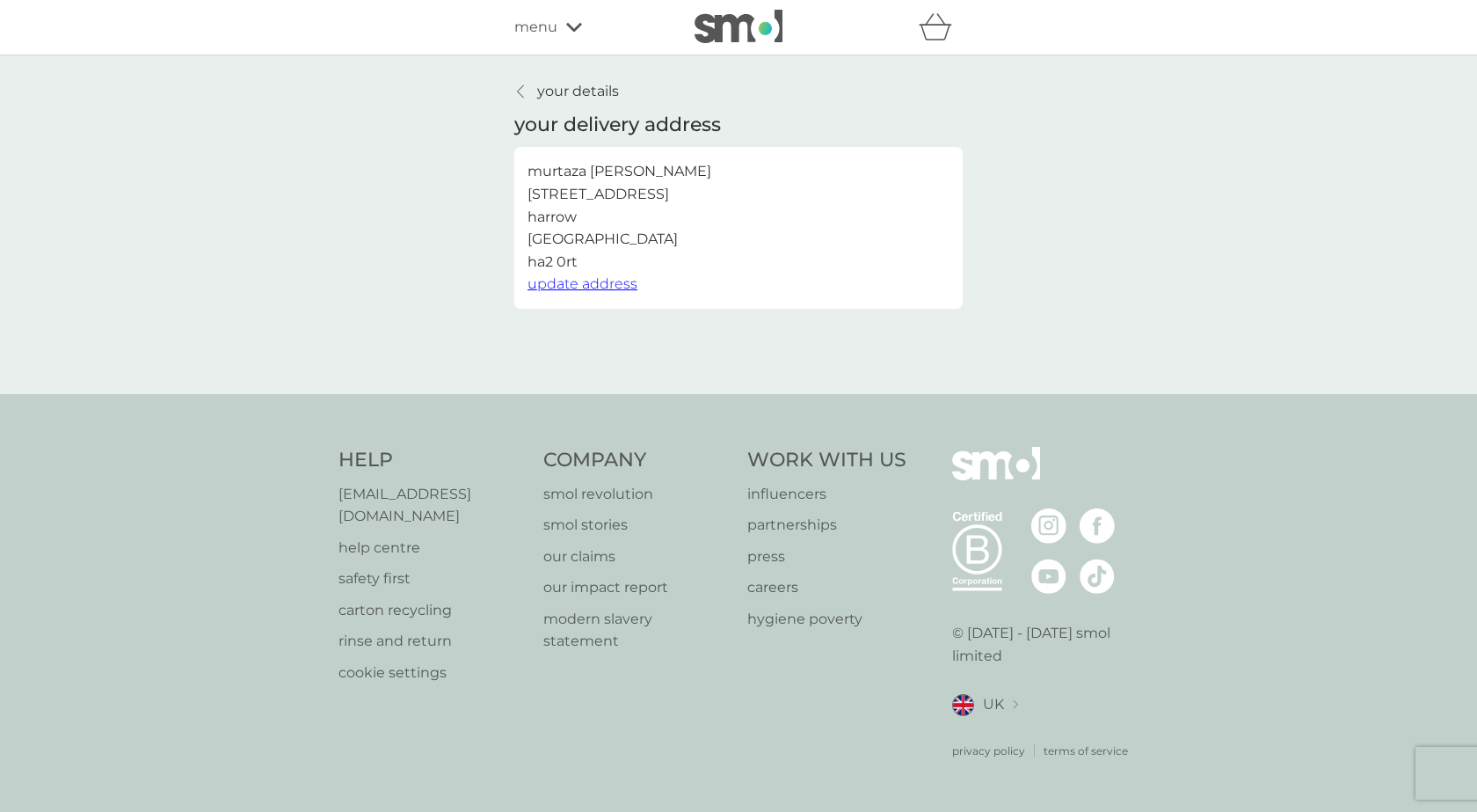
click at [523, 96] on icon at bounding box center [520, 91] width 7 height 14
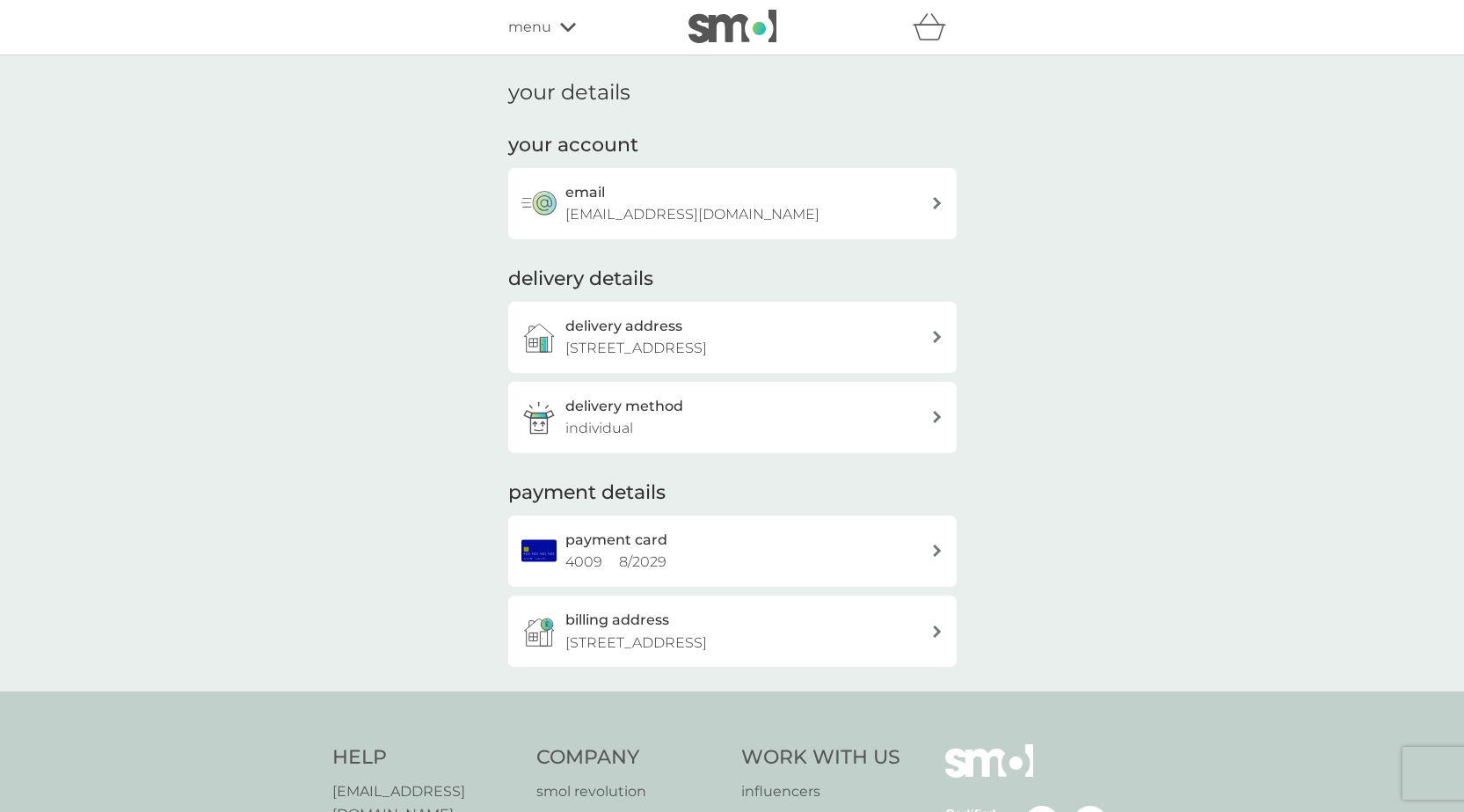
click at [940, 418] on icon at bounding box center [936, 416] width 8 height 12
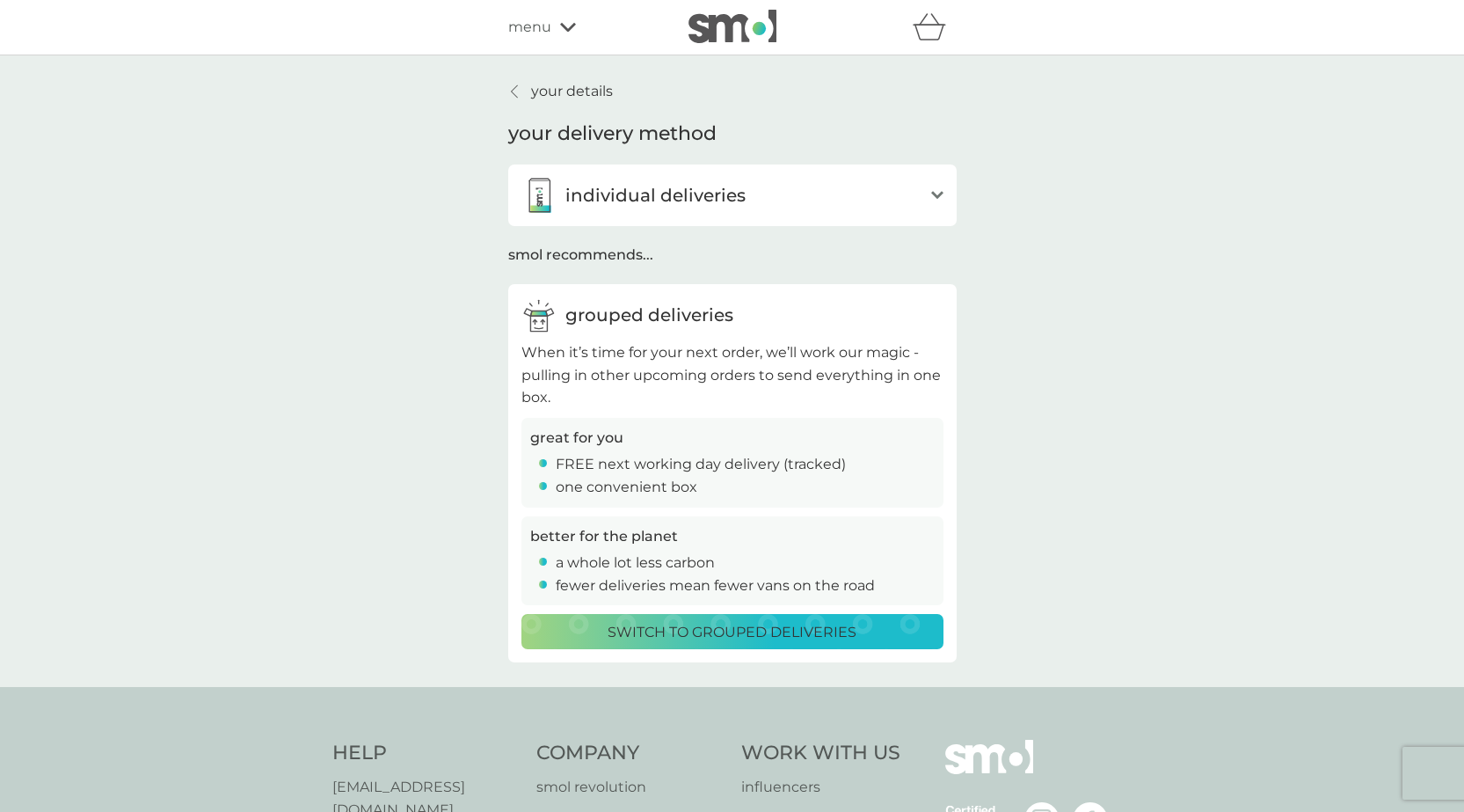
click at [522, 90] on link "your details" at bounding box center [561, 91] width 105 height 23
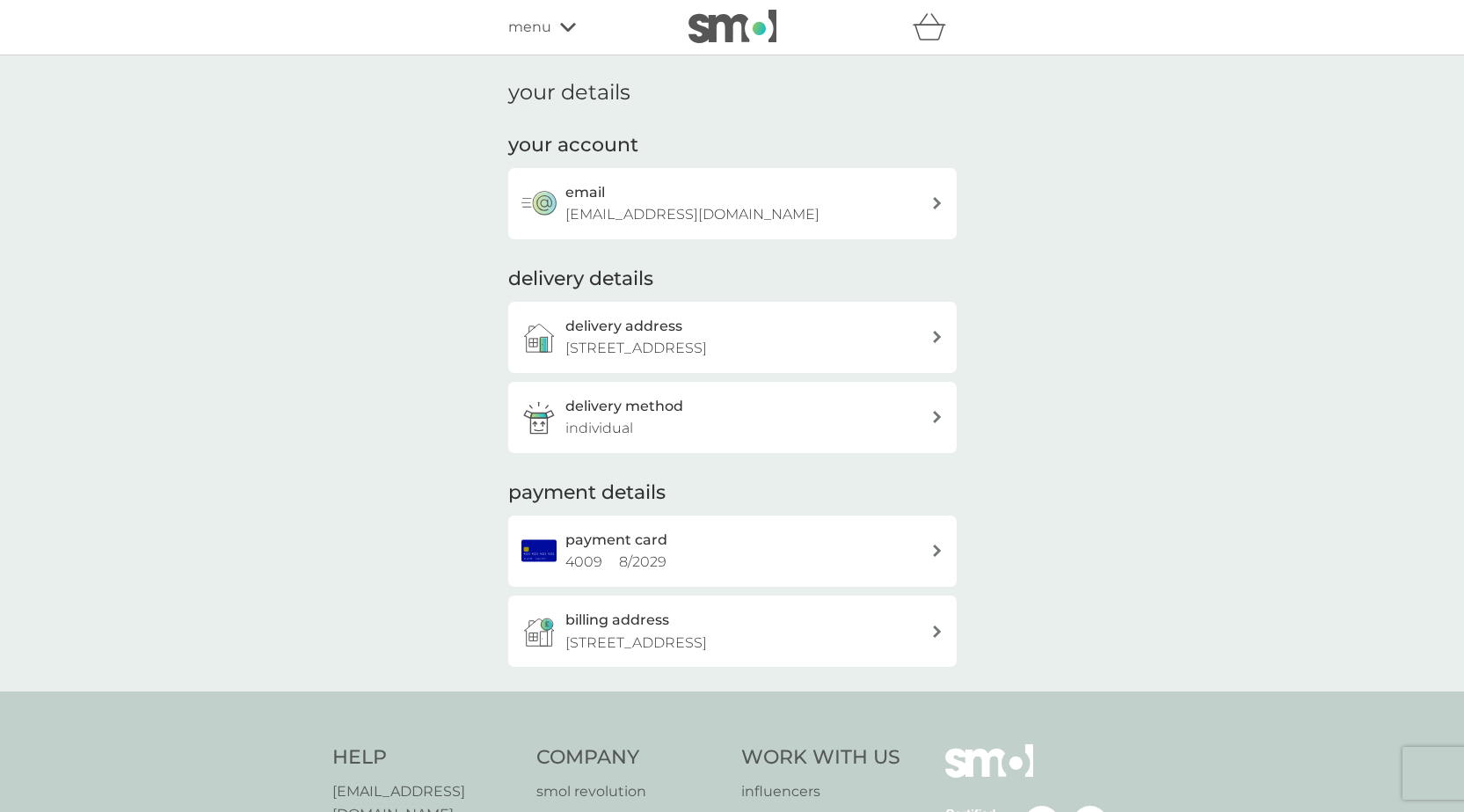
click at [567, 28] on icon at bounding box center [568, 26] width 16 height 10
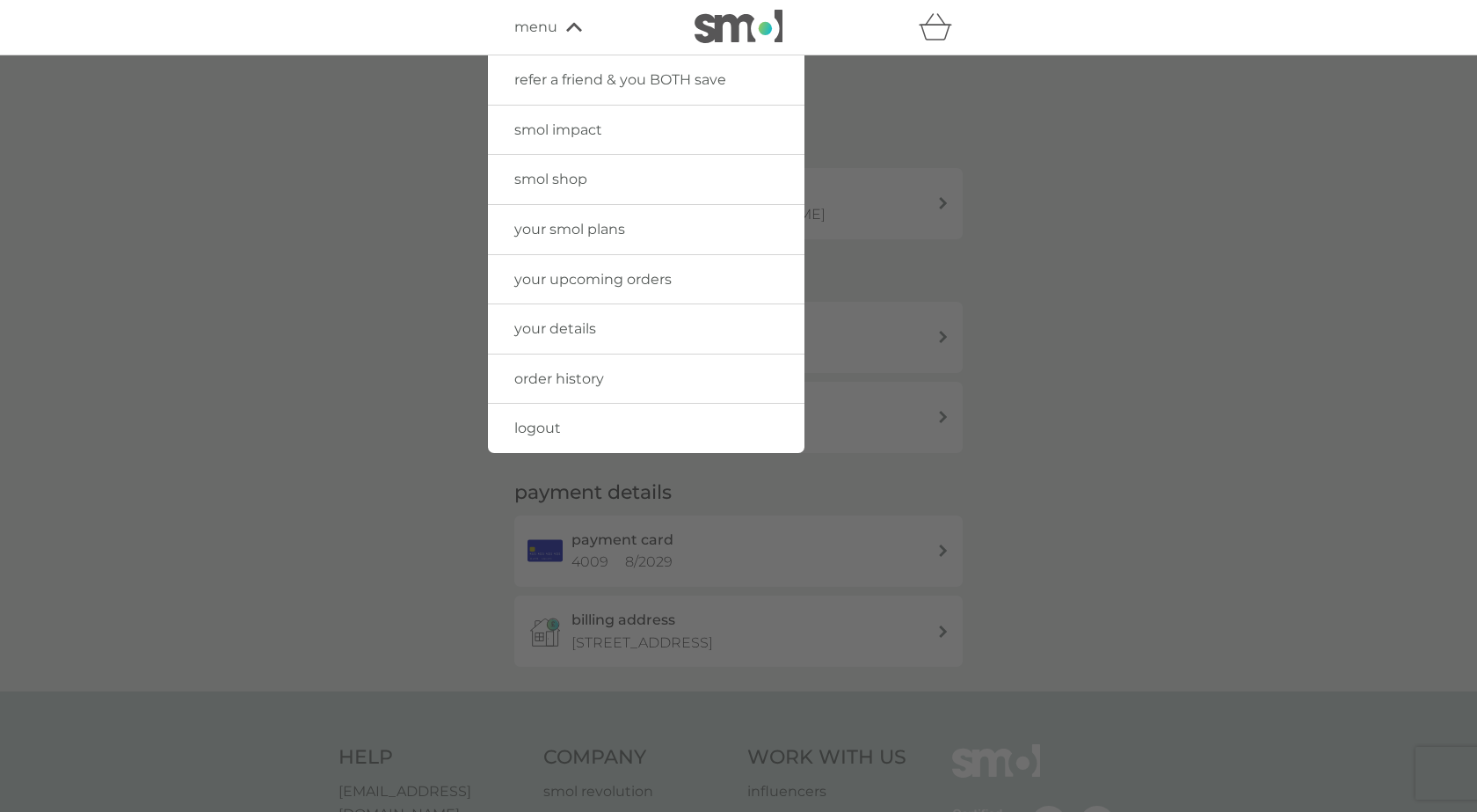
click at [616, 280] on span "your upcoming orders" at bounding box center [592, 279] width 157 height 17
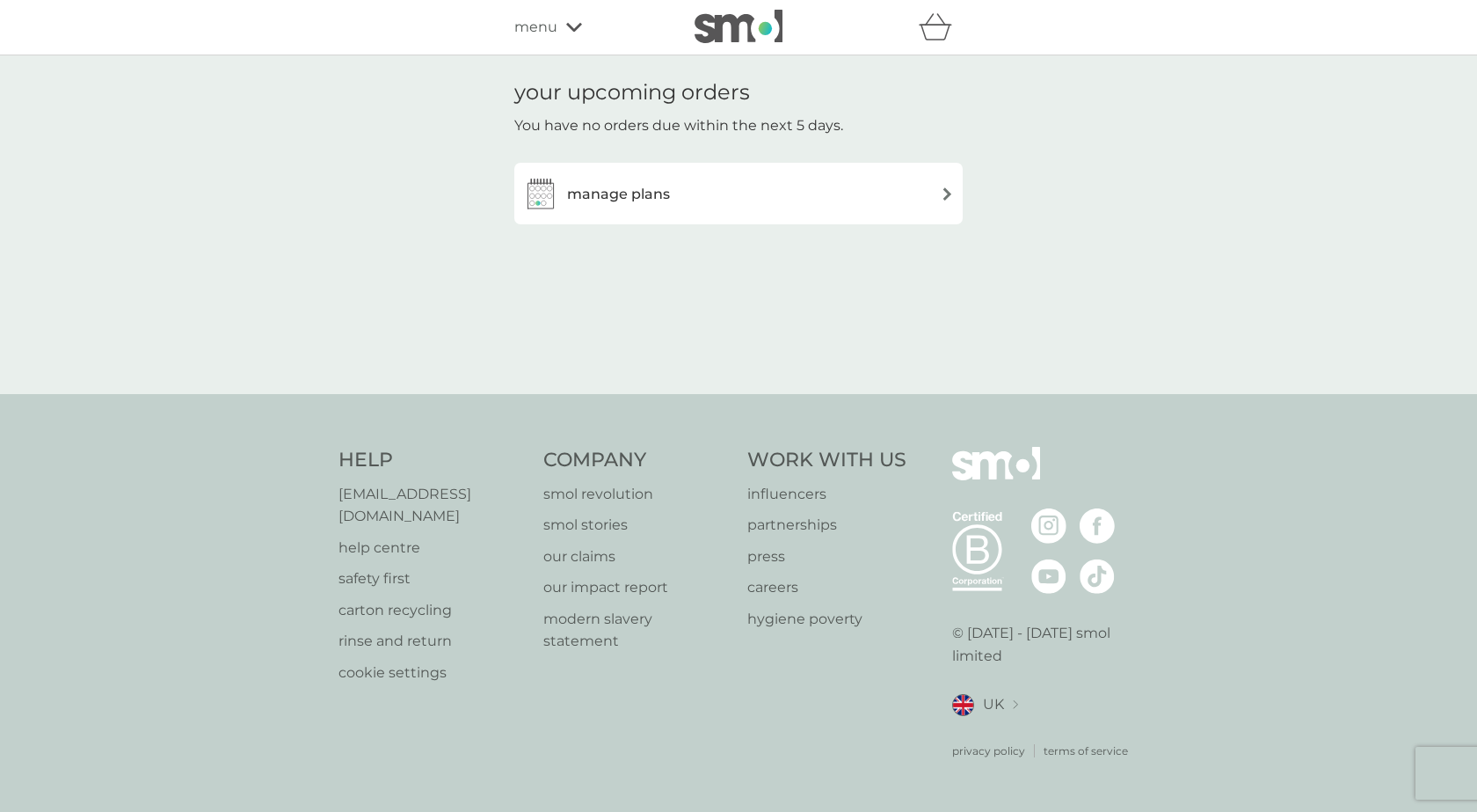
click at [812, 204] on div "manage plans" at bounding box center [738, 193] width 430 height 35
